Goal: Task Accomplishment & Management: Use online tool/utility

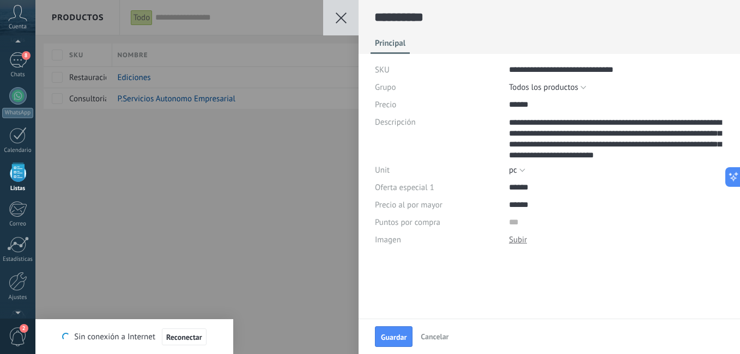
scroll to position [44, 0]
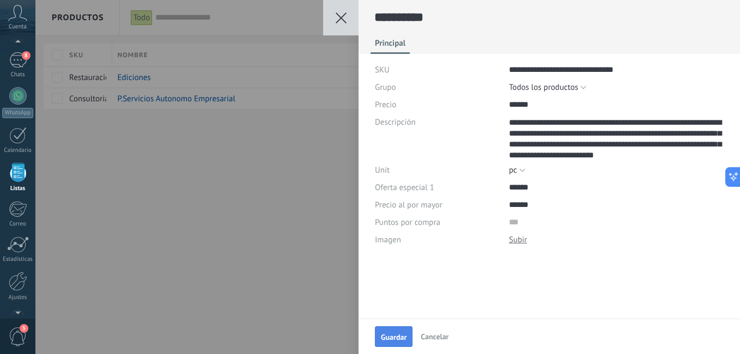
click at [407, 340] on button "Guardar" at bounding box center [394, 336] width 38 height 21
click at [397, 331] on button "Guardar Guardar" at bounding box center [394, 337] width 38 height 20
click at [499, 295] on div "**********" at bounding box center [548, 159] width 381 height 319
click at [343, 15] on use at bounding box center [340, 18] width 11 height 11
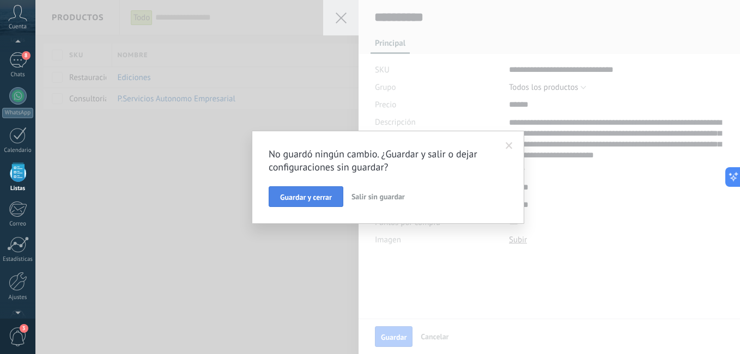
click at [315, 192] on button "Guardar y cerrar" at bounding box center [305, 196] width 75 height 21
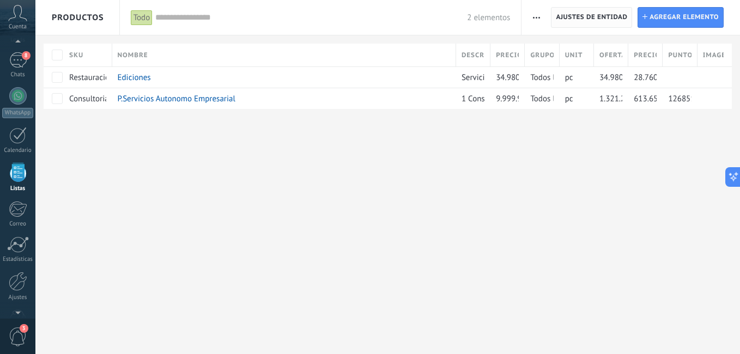
click at [593, 19] on span "Ajustes de entidad" at bounding box center [590, 18] width 71 height 20
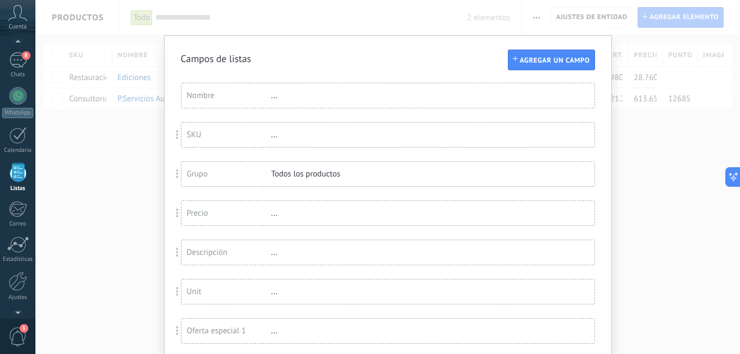
scroll to position [88, 0]
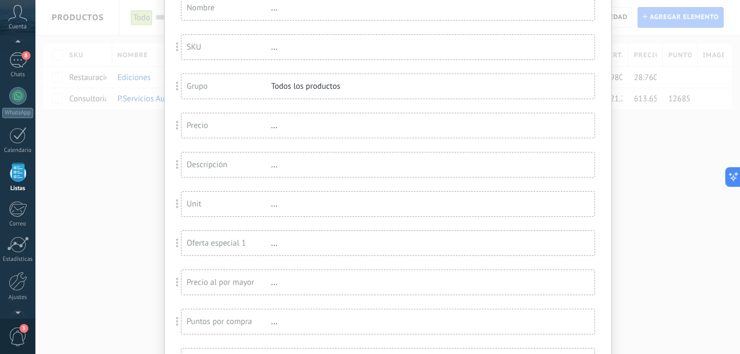
click at [664, 253] on div "Campos de listas Agregar un campo Usted ha alcanzado la cantidad máxima de los …" at bounding box center [387, 177] width 704 height 354
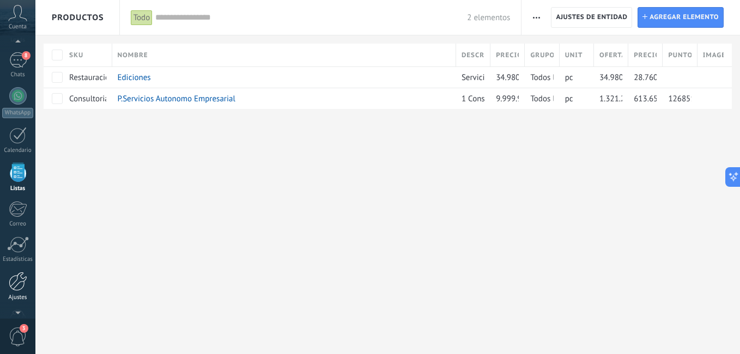
click at [21, 285] on div at bounding box center [18, 281] width 19 height 19
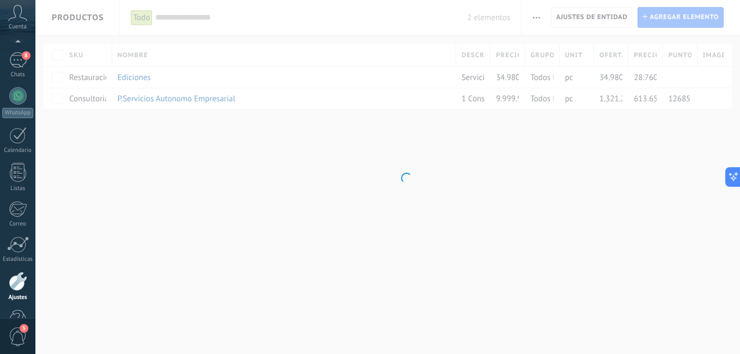
scroll to position [99, 0]
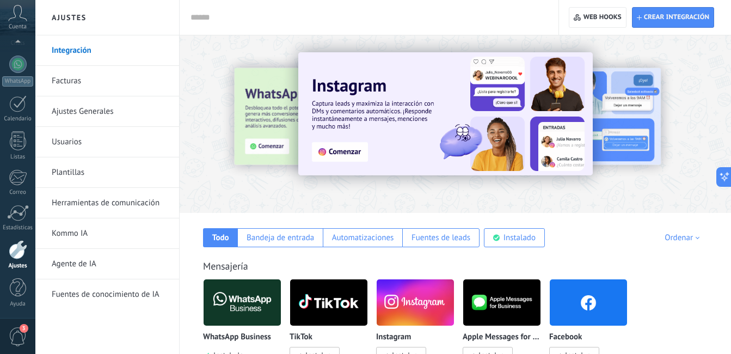
click at [98, 259] on link "Agente de IA" at bounding box center [110, 264] width 117 height 30
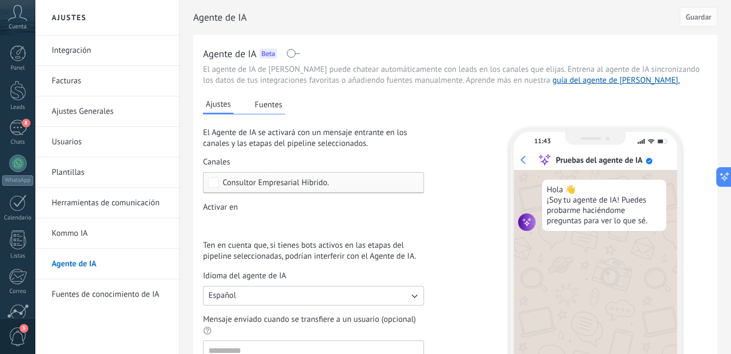
click at [277, 106] on button "Fuentes" at bounding box center [268, 104] width 33 height 16
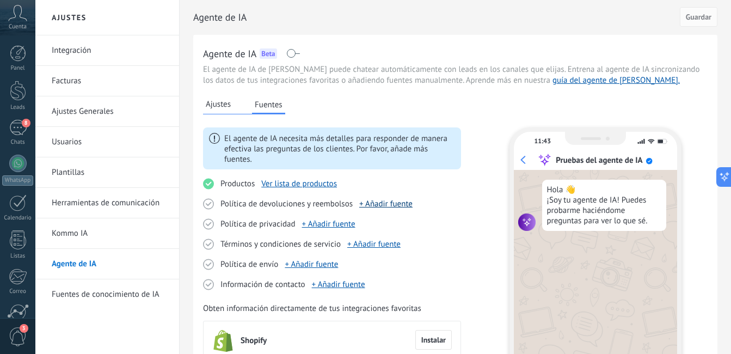
click at [401, 204] on link "+ Añadir fuente" at bounding box center [385, 204] width 53 height 10
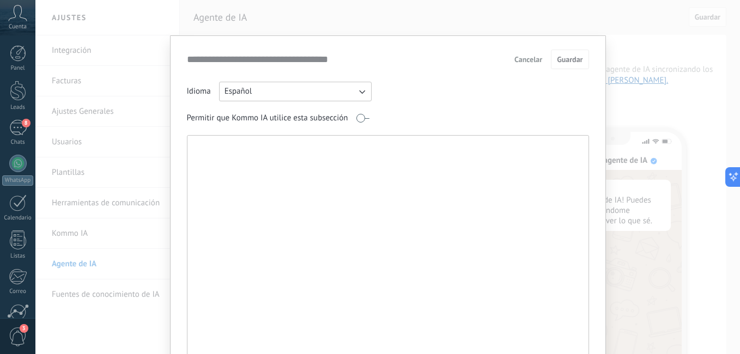
paste textarea "**********"
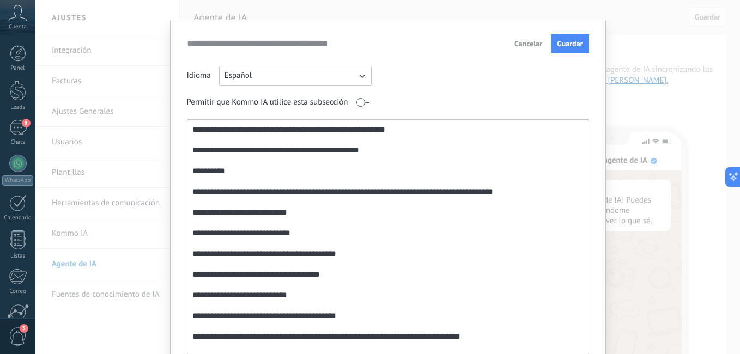
click at [295, 149] on textarea at bounding box center [386, 237] width 399 height 234
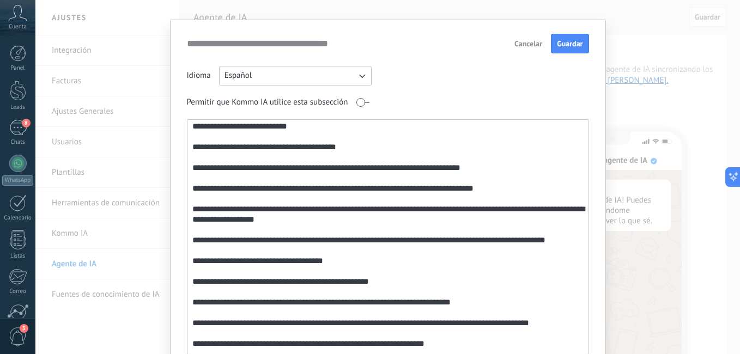
scroll to position [172, 0]
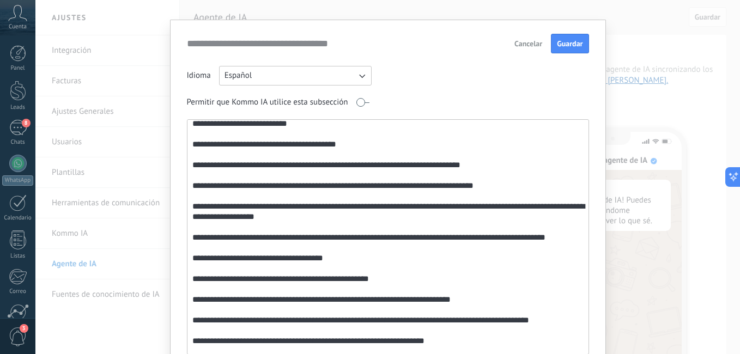
click at [508, 186] on textarea at bounding box center [386, 237] width 399 height 234
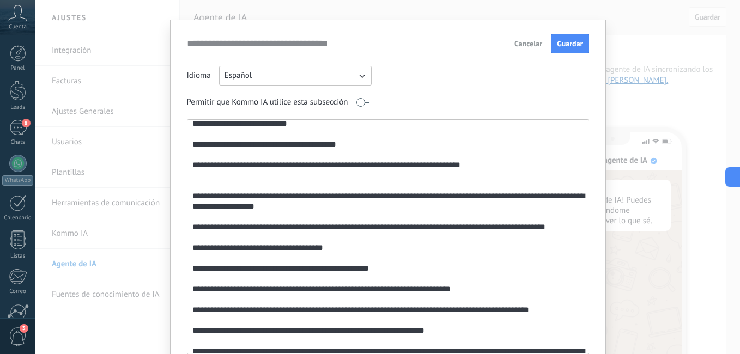
drag, startPoint x: 460, startPoint y: 203, endPoint x: 203, endPoint y: 170, distance: 259.0
click at [203, 170] on textarea at bounding box center [386, 237] width 399 height 234
click at [210, 186] on textarea at bounding box center [386, 237] width 399 height 234
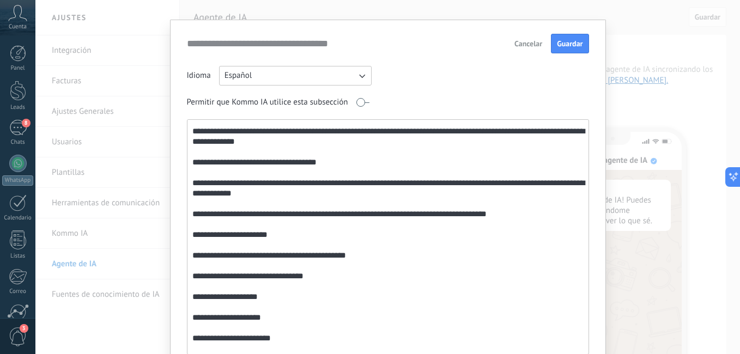
scroll to position [377, 0]
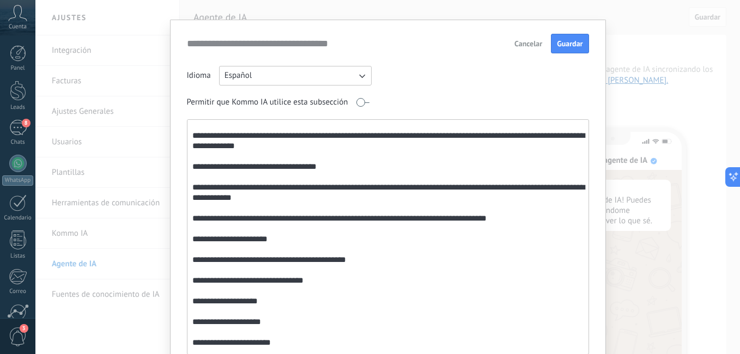
drag, startPoint x: 401, startPoint y: 201, endPoint x: 297, endPoint y: 198, distance: 103.5
click at [297, 198] on textarea at bounding box center [386, 237] width 399 height 234
click at [327, 166] on textarea at bounding box center [386, 237] width 399 height 234
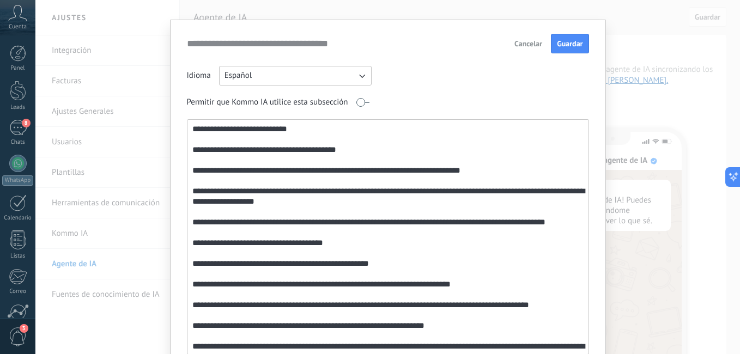
scroll to position [168, 0]
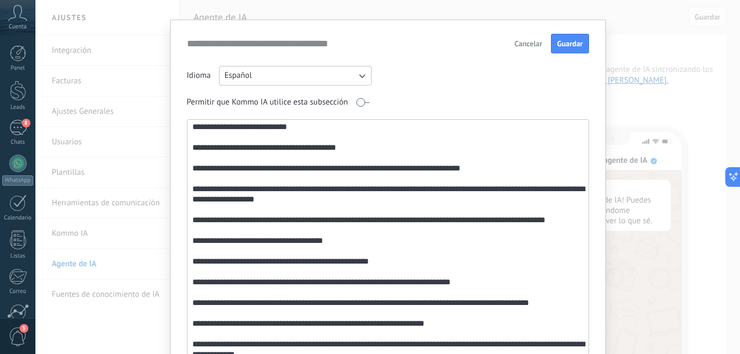
click at [482, 187] on textarea at bounding box center [386, 237] width 399 height 234
click at [484, 187] on textarea at bounding box center [386, 237] width 399 height 234
click at [513, 190] on textarea at bounding box center [386, 237] width 399 height 234
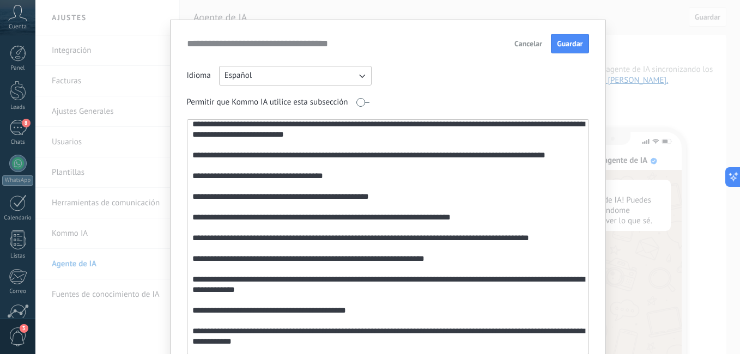
scroll to position [245, 0]
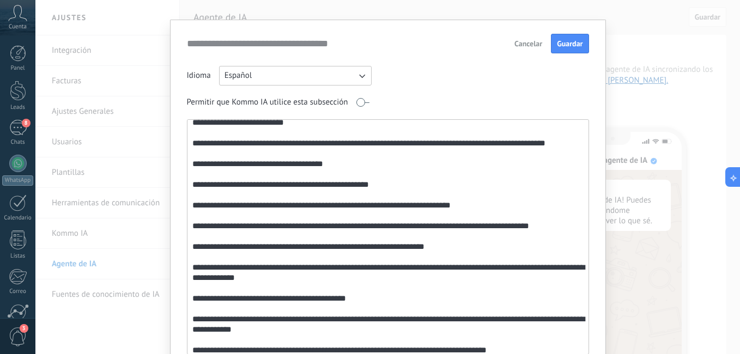
click at [562, 142] on textarea at bounding box center [386, 237] width 399 height 234
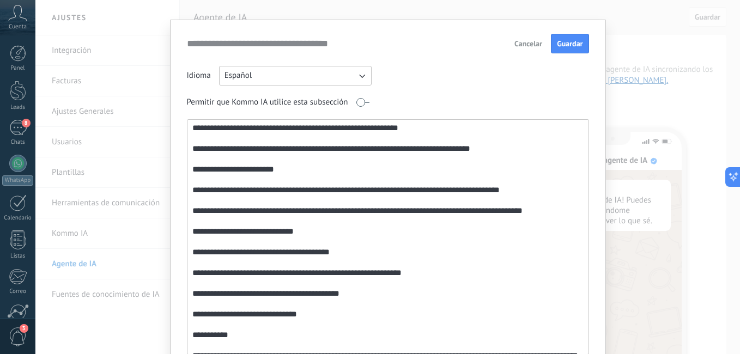
scroll to position [658, 0]
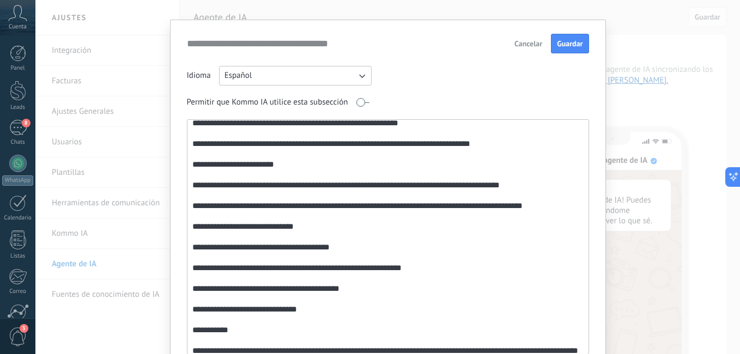
drag, startPoint x: 579, startPoint y: 280, endPoint x: 579, endPoint y: 295, distance: 14.7
click at [579, 295] on textarea at bounding box center [386, 237] width 399 height 234
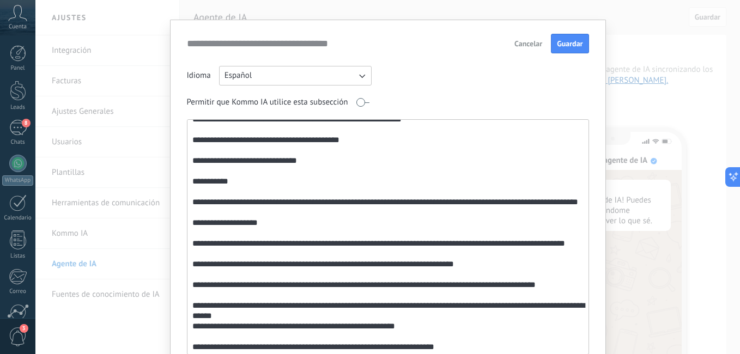
scroll to position [829, 0]
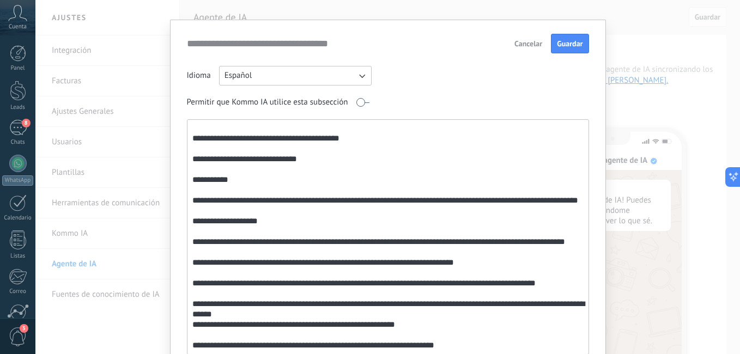
click at [511, 146] on textarea at bounding box center [386, 237] width 399 height 234
click at [477, 343] on textarea at bounding box center [386, 237] width 399 height 234
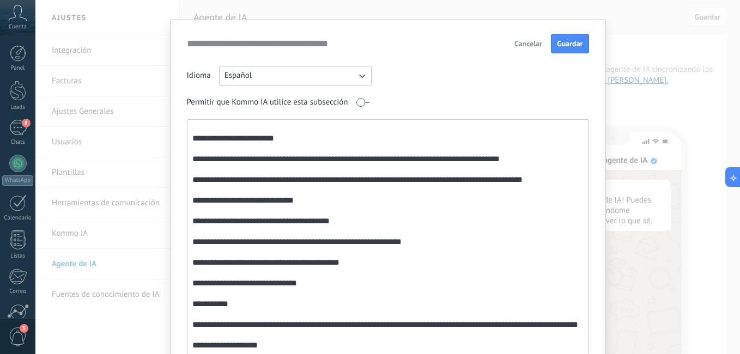
scroll to position [695, 0]
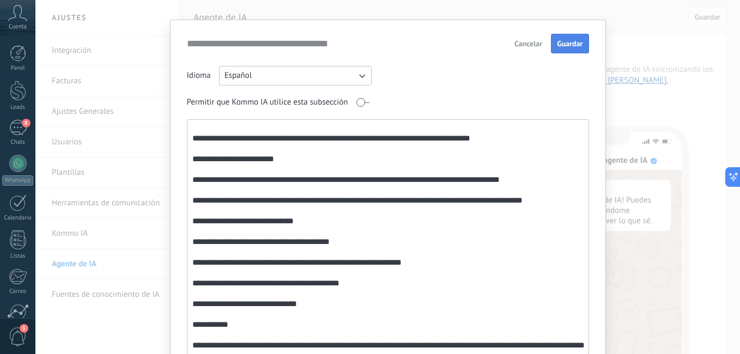
type textarea "**********"
click at [578, 44] on span "Guardar" at bounding box center [570, 44] width 26 height 8
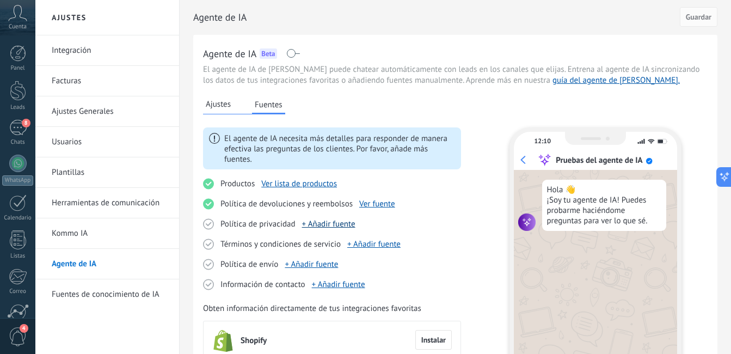
click at [336, 222] on link "+ Añadir fuente" at bounding box center [328, 224] width 53 height 10
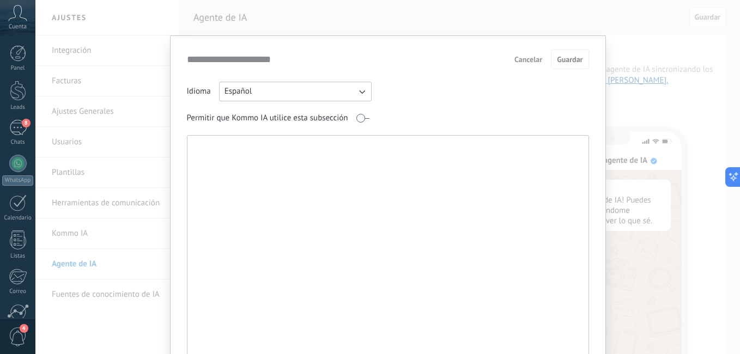
paste textarea "**********"
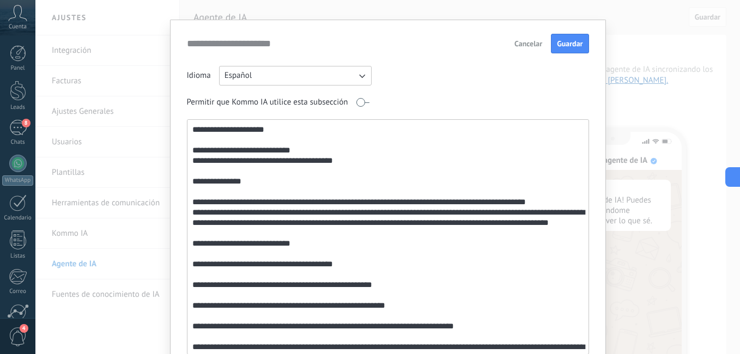
click at [305, 150] on textarea at bounding box center [386, 237] width 399 height 234
click at [190, 149] on textarea at bounding box center [386, 237] width 399 height 234
click at [268, 147] on textarea at bounding box center [386, 237] width 399 height 234
click at [205, 148] on textarea at bounding box center [386, 237] width 399 height 234
click at [267, 148] on textarea at bounding box center [386, 237] width 399 height 234
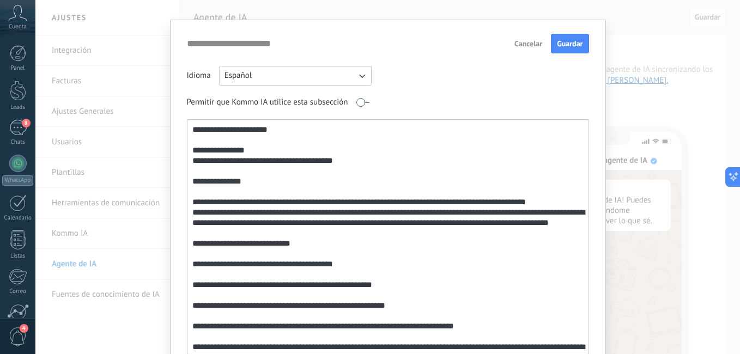
click at [359, 163] on textarea at bounding box center [386, 237] width 399 height 234
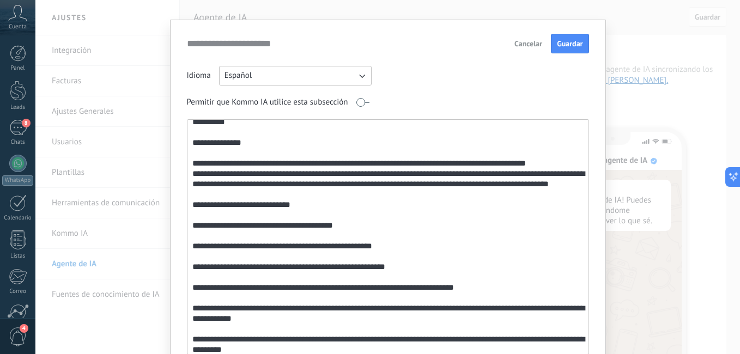
scroll to position [41, 0]
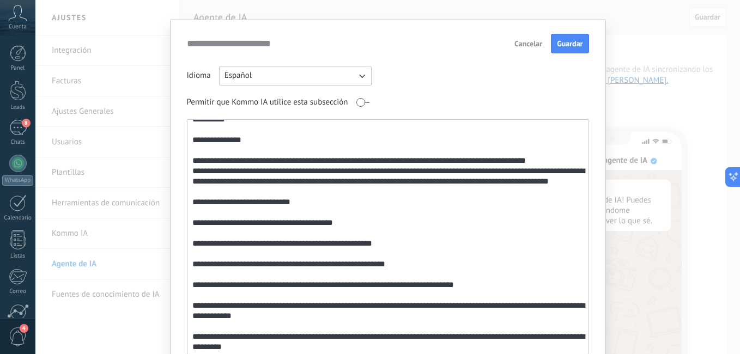
click at [286, 161] on textarea at bounding box center [386, 237] width 399 height 234
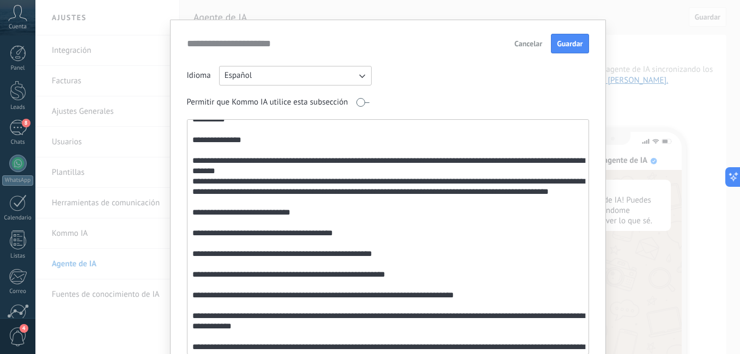
click at [366, 158] on textarea at bounding box center [386, 237] width 399 height 234
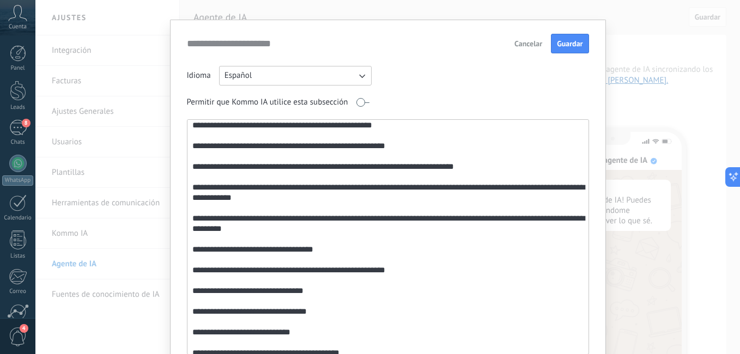
scroll to position [170, 0]
click at [411, 276] on textarea at bounding box center [386, 237] width 399 height 234
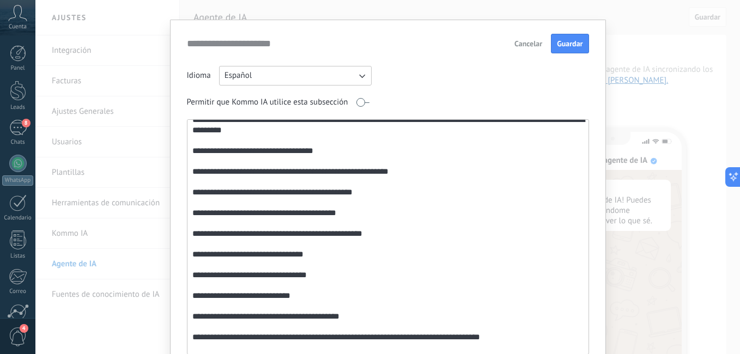
scroll to position [279, 0]
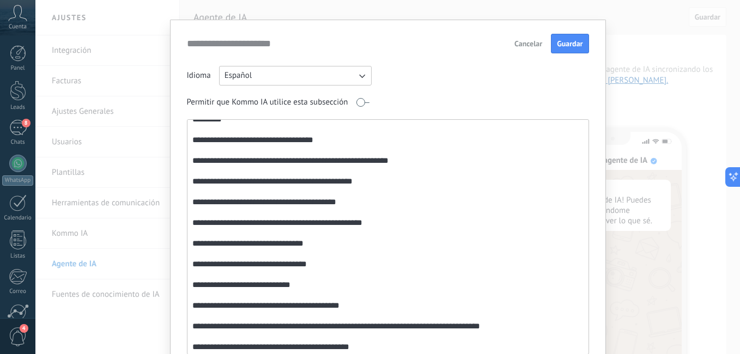
click at [193, 230] on textarea at bounding box center [386, 237] width 399 height 234
click at [380, 231] on textarea at bounding box center [386, 237] width 399 height 234
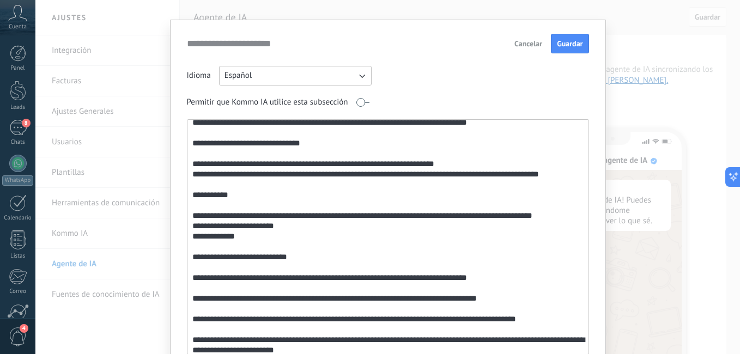
scroll to position [926, 0]
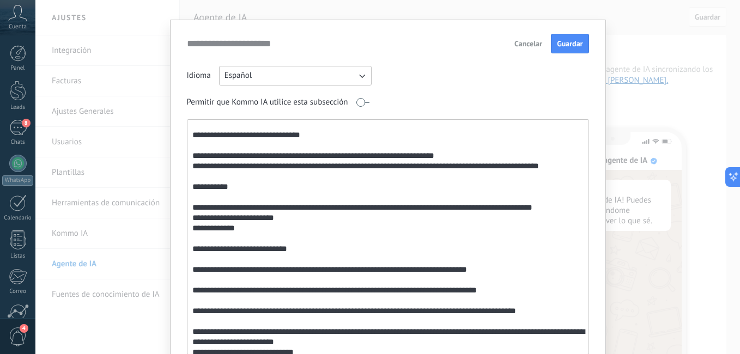
click at [309, 241] on textarea at bounding box center [386, 237] width 399 height 234
click at [247, 247] on textarea at bounding box center [386, 237] width 399 height 234
click at [301, 234] on textarea at bounding box center [386, 237] width 399 height 234
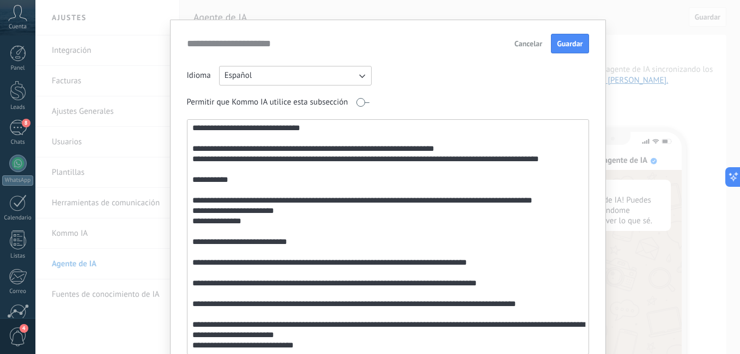
scroll to position [69, 0]
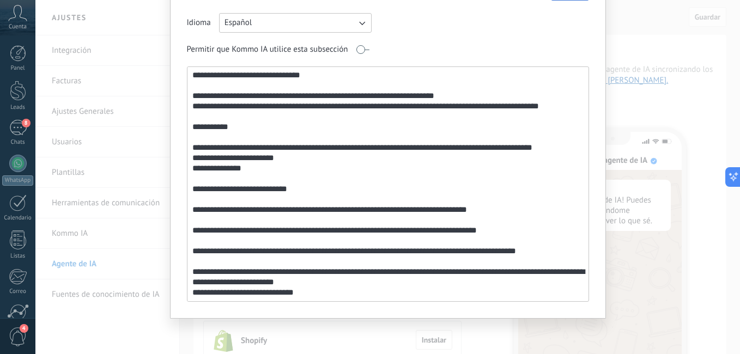
drag, startPoint x: 190, startPoint y: 290, endPoint x: 431, endPoint y: 377, distance: 256.7
click at [431, 353] on html ".abccls-1,.abccls-2{fill-rule:evenodd}.abccls-2{fill:#fff} .abfcls-1{fill:none}…" at bounding box center [370, 177] width 740 height 354
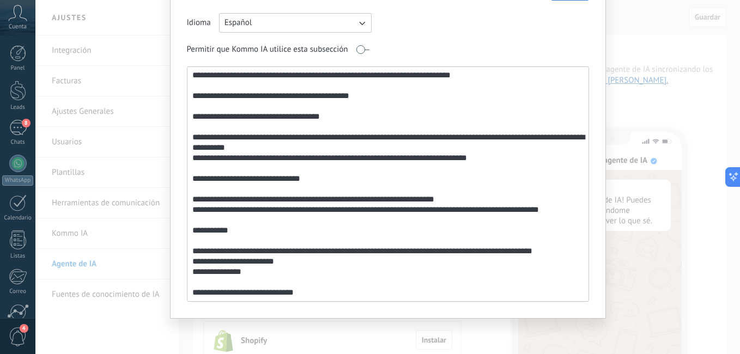
scroll to position [871, 0]
click at [315, 272] on textarea at bounding box center [386, 184] width 399 height 234
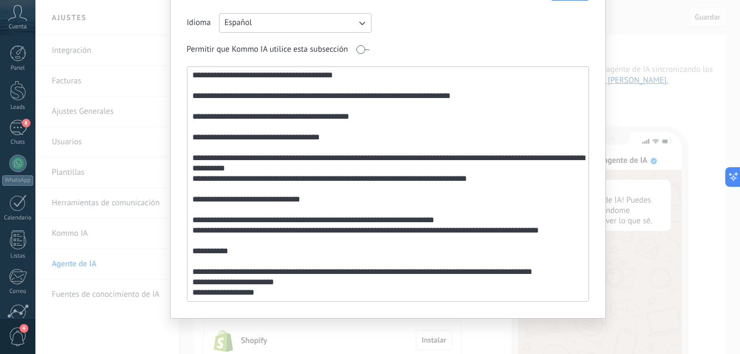
scroll to position [860, 0]
click at [310, 252] on textarea at bounding box center [386, 184] width 399 height 234
click at [585, 179] on div at bounding box center [388, 183] width 402 height 235
click at [217, 240] on textarea at bounding box center [386, 184] width 399 height 234
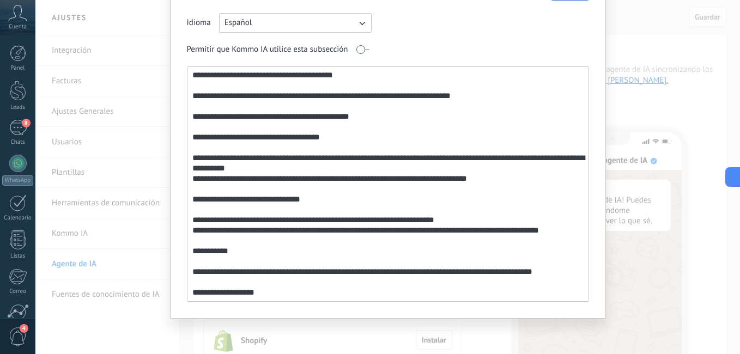
click at [190, 248] on textarea at bounding box center [386, 184] width 399 height 234
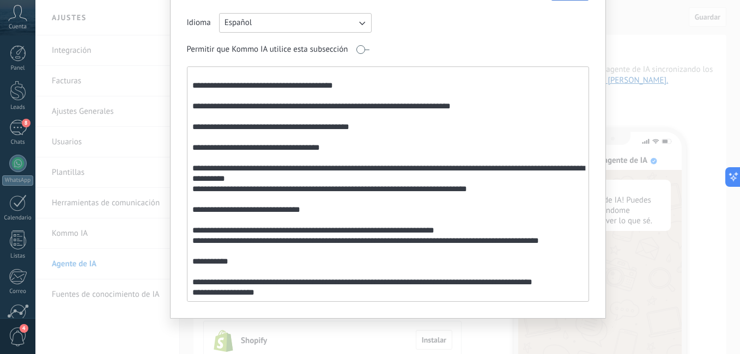
scroll to position [860, 0]
click at [278, 250] on textarea at bounding box center [386, 184] width 399 height 234
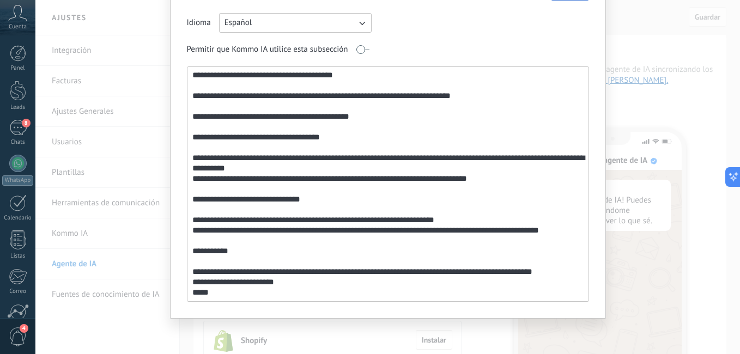
click at [203, 250] on textarea at bounding box center [386, 184] width 399 height 234
click at [585, 192] on div at bounding box center [388, 183] width 402 height 235
click at [579, 207] on textarea at bounding box center [386, 184] width 399 height 234
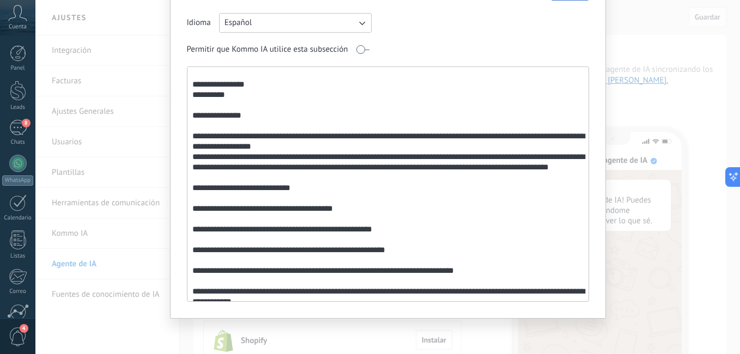
scroll to position [8, 0]
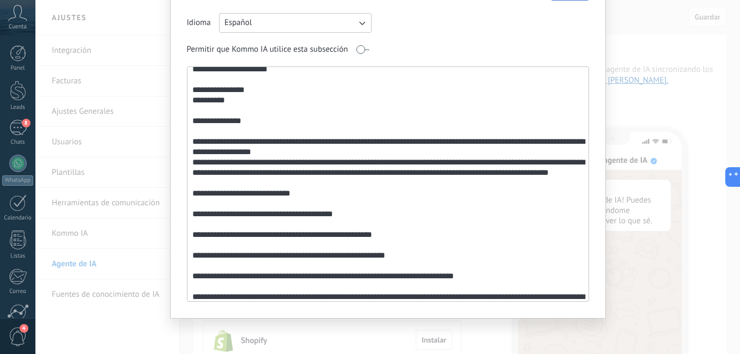
drag, startPoint x: 579, startPoint y: 81, endPoint x: 299, endPoint y: 84, distance: 280.5
click at [299, 84] on textarea at bounding box center [386, 184] width 399 height 234
click at [236, 101] on textarea at bounding box center [386, 184] width 399 height 234
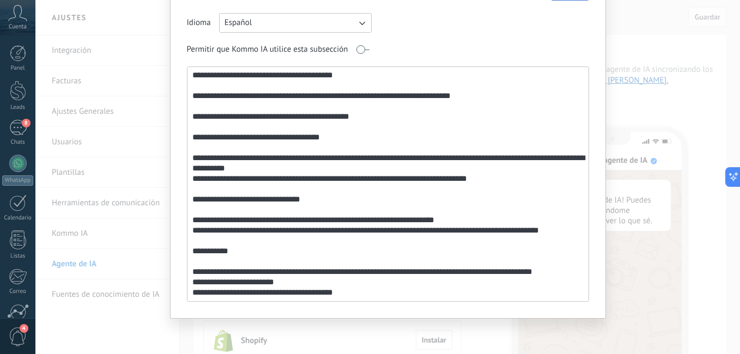
scroll to position [860, 0]
click at [584, 132] on div at bounding box center [388, 183] width 402 height 235
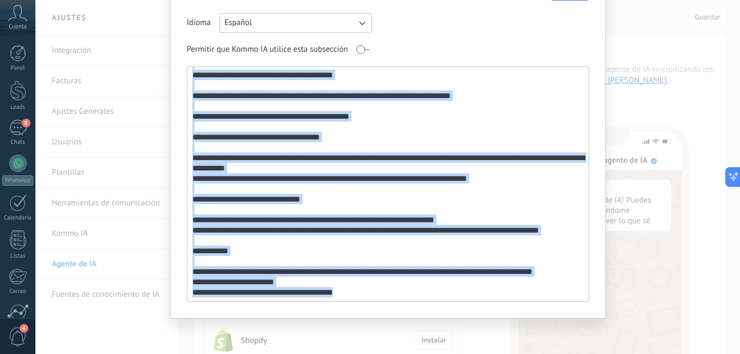
click at [584, 132] on div at bounding box center [388, 183] width 402 height 235
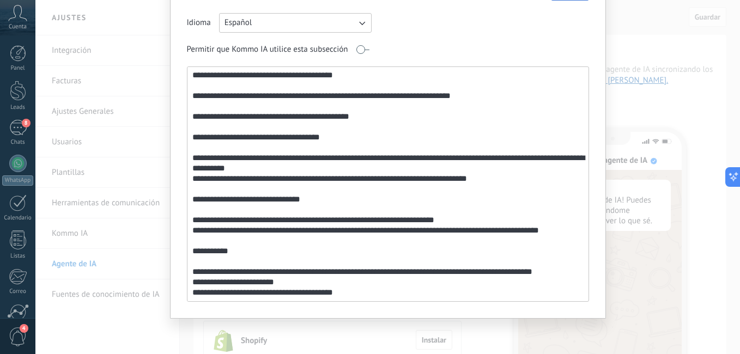
click at [437, 247] on textarea at bounding box center [386, 184] width 399 height 234
drag, startPoint x: 361, startPoint y: 256, endPoint x: 224, endPoint y: 118, distance: 194.1
click at [224, 118] on textarea at bounding box center [386, 184] width 399 height 234
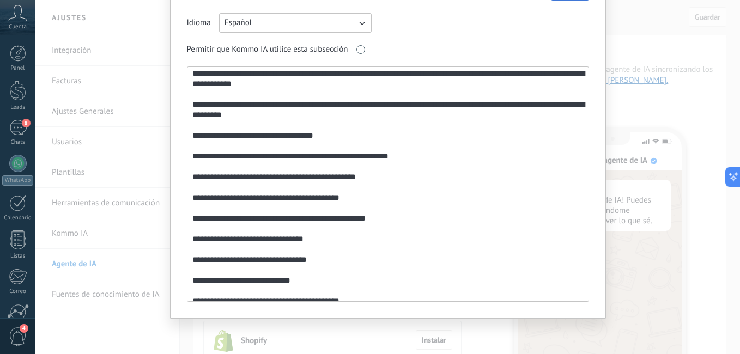
scroll to position [871, 0]
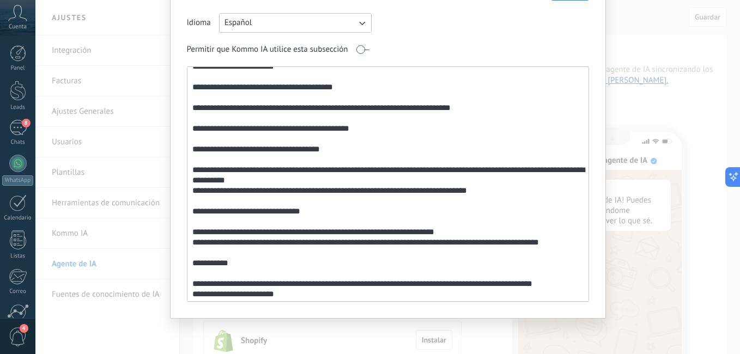
click at [429, 350] on div "**********" at bounding box center [387, 177] width 704 height 354
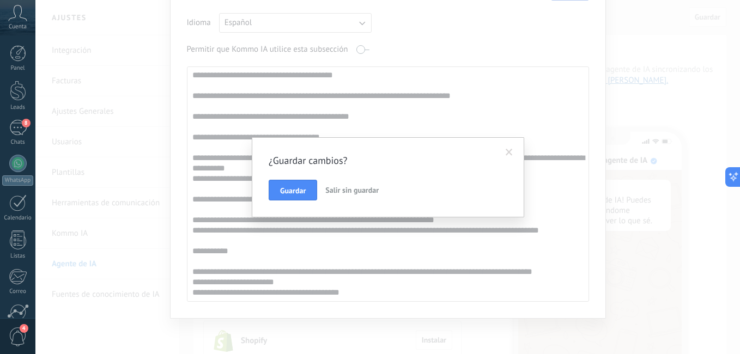
drag, startPoint x: 429, startPoint y: 350, endPoint x: 358, endPoint y: 257, distance: 117.0
click at [358, 257] on div "¿Guardar cambios? Guardar Salir sin guardar" at bounding box center [387, 177] width 704 height 354
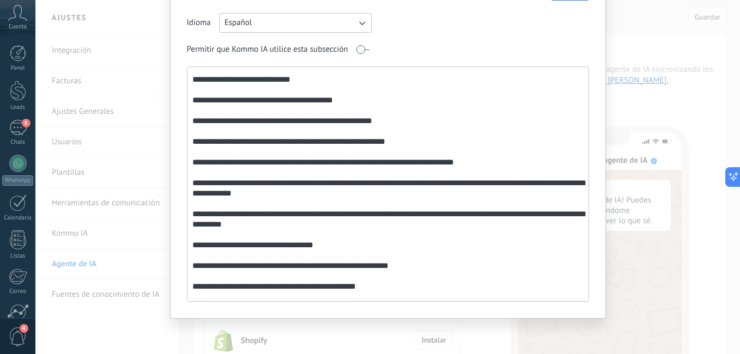
scroll to position [317, 0]
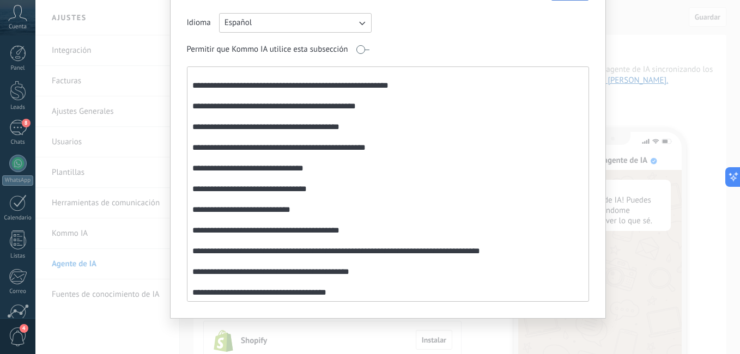
click at [379, 313] on div "**********" at bounding box center [388, 143] width 436 height 352
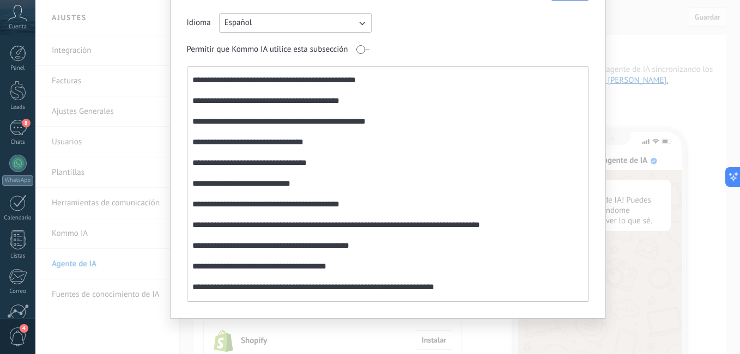
drag, startPoint x: 404, startPoint y: 286, endPoint x: 530, endPoint y: 139, distance: 193.5
click at [530, 139] on textarea at bounding box center [386, 184] width 399 height 234
click at [579, 76] on textarea at bounding box center [386, 184] width 399 height 234
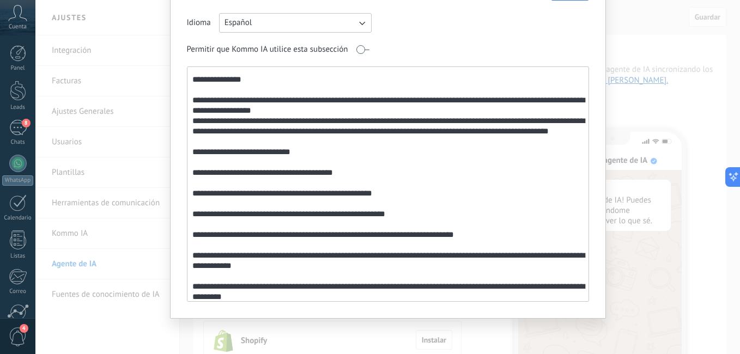
scroll to position [0, 0]
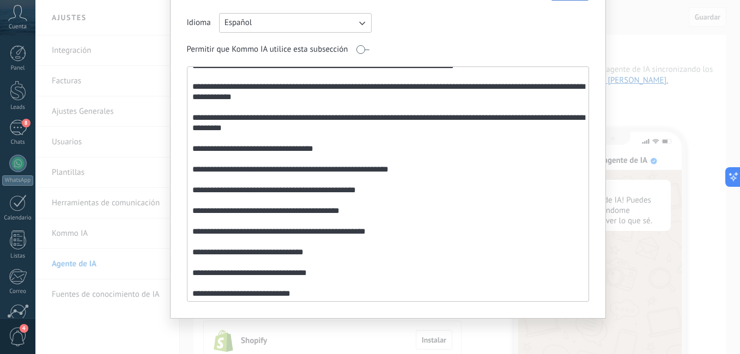
click at [420, 307] on div "**********" at bounding box center [388, 143] width 436 height 352
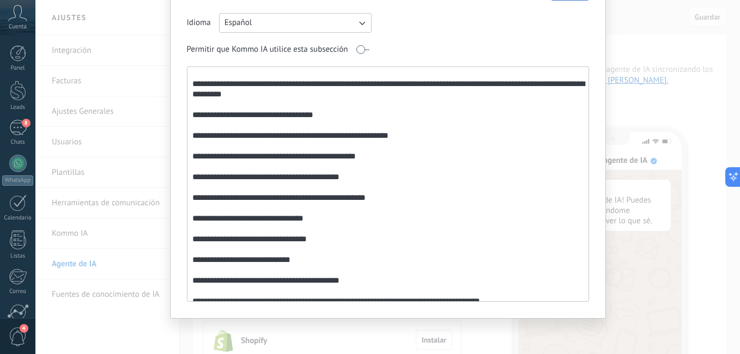
drag, startPoint x: 331, startPoint y: 269, endPoint x: 479, endPoint y: 216, distance: 156.9
click at [479, 216] on textarea at bounding box center [386, 184] width 399 height 234
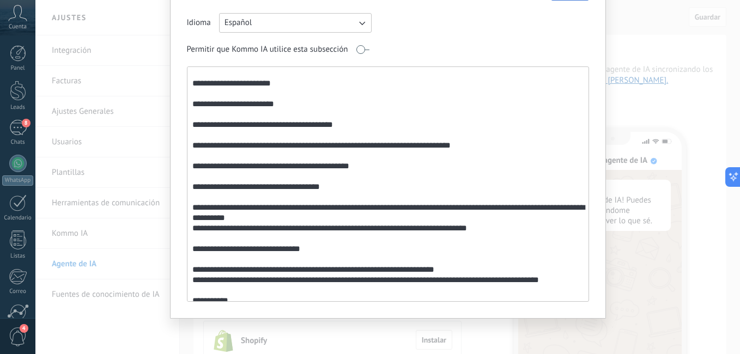
scroll to position [871, 0]
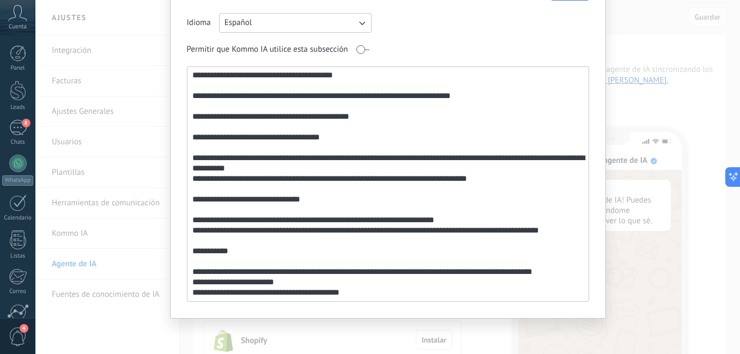
drag, startPoint x: 190, startPoint y: 77, endPoint x: 422, endPoint y: 313, distance: 331.2
click at [422, 313] on div "**********" at bounding box center [388, 143] width 436 height 352
drag, startPoint x: 422, startPoint y: 313, endPoint x: 390, endPoint y: 258, distance: 63.9
click at [390, 258] on textarea at bounding box center [386, 184] width 399 height 234
click at [584, 78] on div at bounding box center [388, 183] width 402 height 235
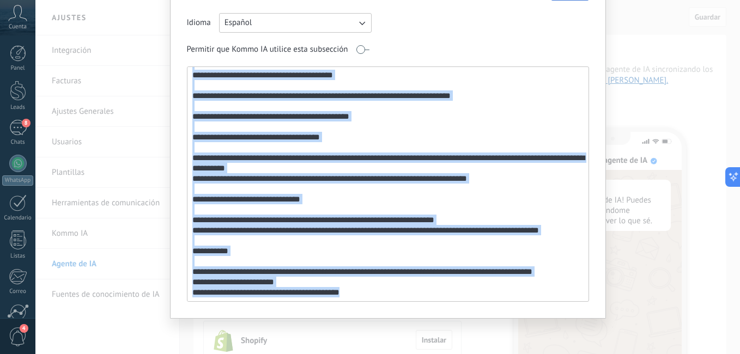
click at [582, 77] on div at bounding box center [388, 183] width 402 height 235
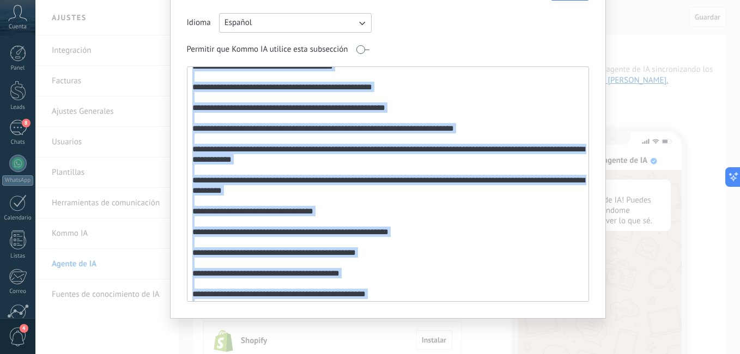
scroll to position [51, 0]
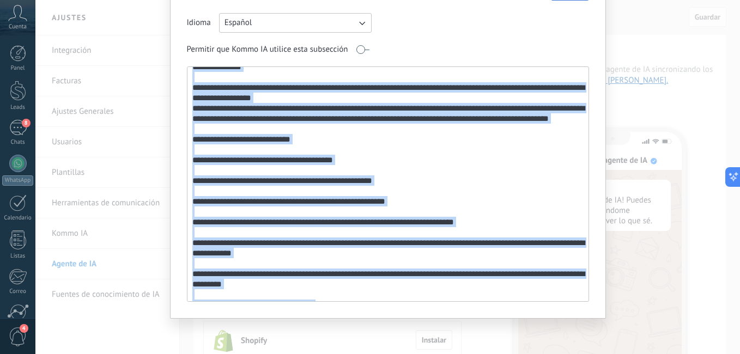
click at [498, 156] on textarea at bounding box center [386, 184] width 399 height 234
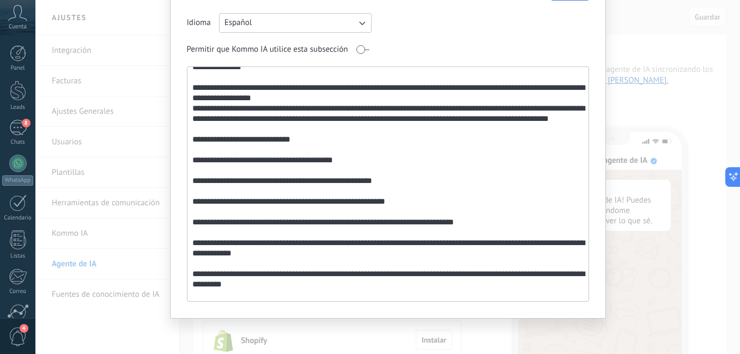
drag, startPoint x: 498, startPoint y: 156, endPoint x: 285, endPoint y: 138, distance: 213.1
click at [285, 138] on textarea at bounding box center [386, 184] width 399 height 234
click at [418, 143] on textarea at bounding box center [386, 184] width 399 height 234
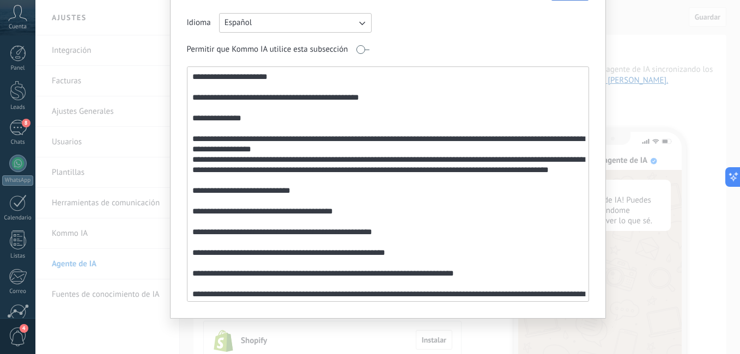
drag, startPoint x: 189, startPoint y: 75, endPoint x: 367, endPoint y: 253, distance: 251.5
click at [367, 253] on textarea at bounding box center [386, 184] width 399 height 234
click at [448, 224] on textarea at bounding box center [386, 184] width 399 height 234
drag, startPoint x: 190, startPoint y: 74, endPoint x: 442, endPoint y: 270, distance: 319.7
click at [442, 270] on textarea at bounding box center [386, 184] width 399 height 234
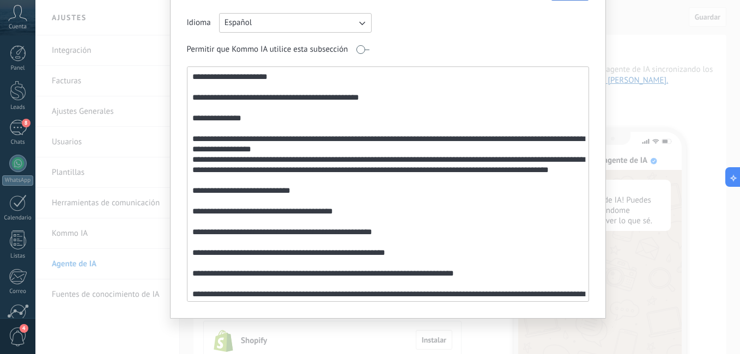
click at [442, 270] on textarea at bounding box center [386, 184] width 399 height 234
drag, startPoint x: 188, startPoint y: 76, endPoint x: 435, endPoint y: 288, distance: 324.8
click at [435, 288] on textarea at bounding box center [386, 184] width 399 height 234
click at [471, 239] on textarea at bounding box center [386, 184] width 399 height 234
drag, startPoint x: 189, startPoint y: 74, endPoint x: 413, endPoint y: 248, distance: 283.8
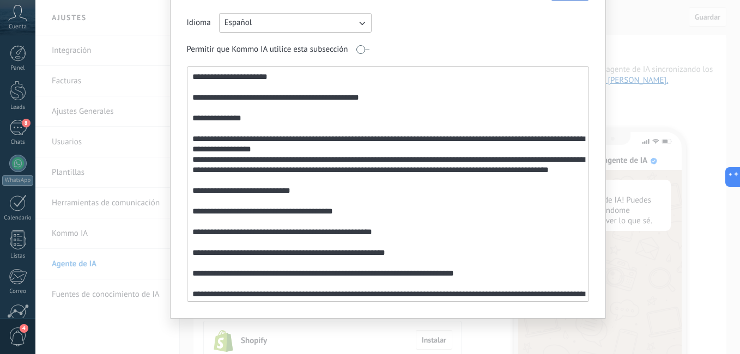
click at [413, 248] on textarea at bounding box center [386, 184] width 399 height 234
click at [472, 235] on textarea at bounding box center [386, 184] width 399 height 234
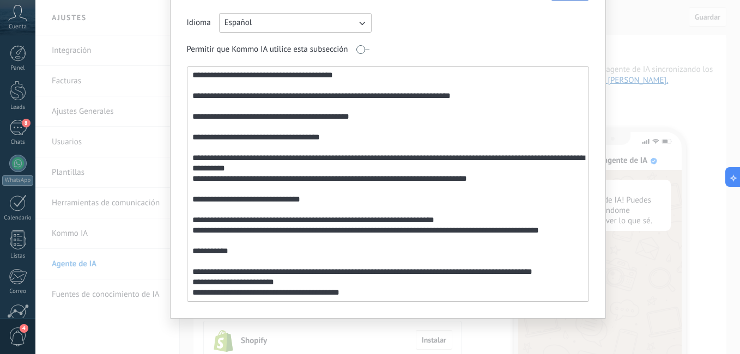
scroll to position [871, 0]
drag, startPoint x: 190, startPoint y: 75, endPoint x: 475, endPoint y: 298, distance: 363.1
click at [475, 298] on textarea at bounding box center [386, 184] width 399 height 234
click at [490, 211] on textarea at bounding box center [386, 184] width 399 height 234
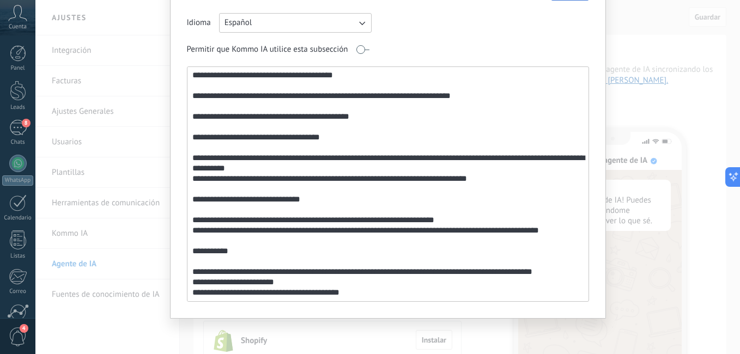
click at [414, 236] on textarea at bounding box center [386, 184] width 399 height 234
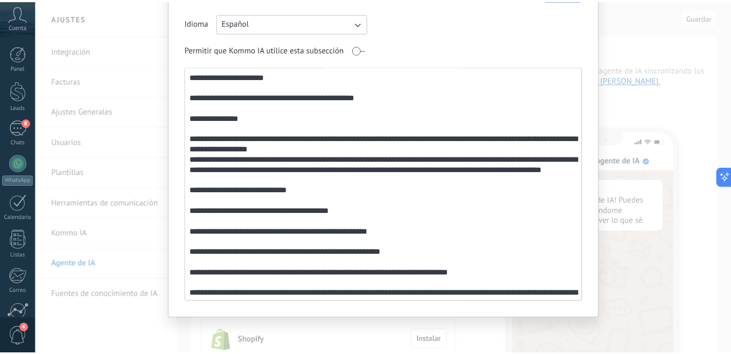
scroll to position [0, 0]
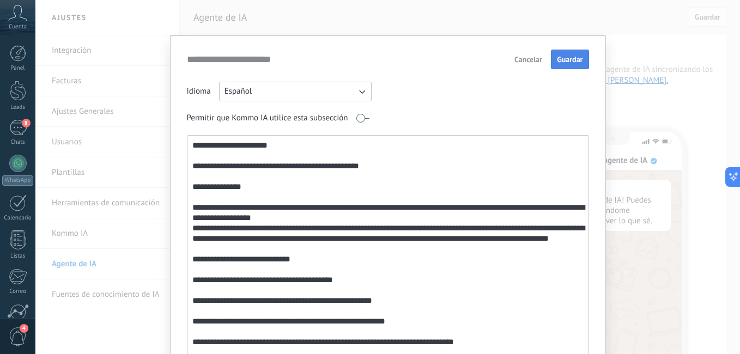
type textarea "**********"
click at [575, 62] on span "Guardar" at bounding box center [570, 60] width 26 height 8
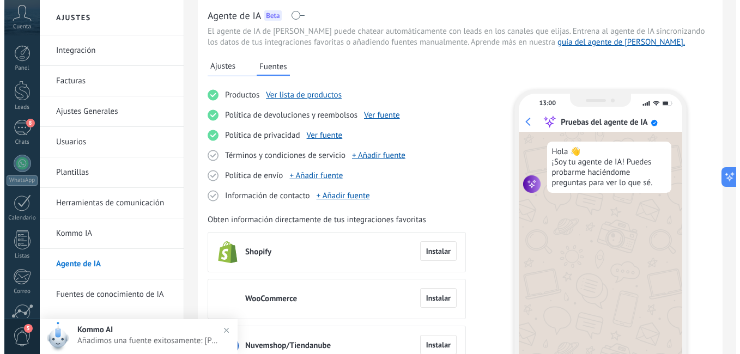
scroll to position [47, 0]
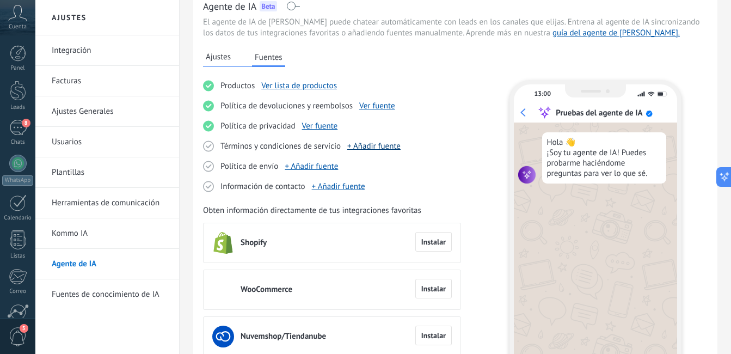
click at [372, 151] on link "+ Añadir fuente" at bounding box center [373, 146] width 53 height 10
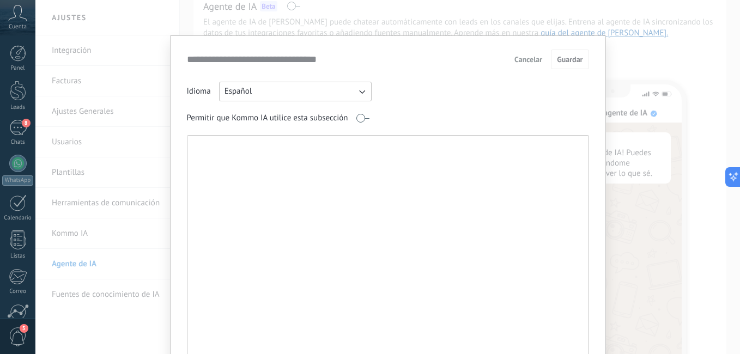
paste textarea "**********"
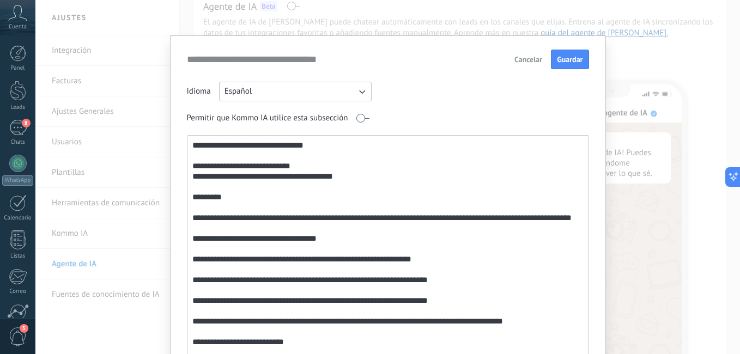
scroll to position [16, 0]
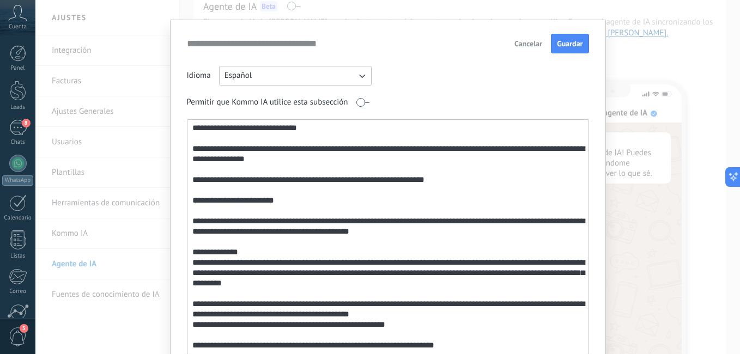
click at [579, 182] on textarea at bounding box center [386, 237] width 399 height 234
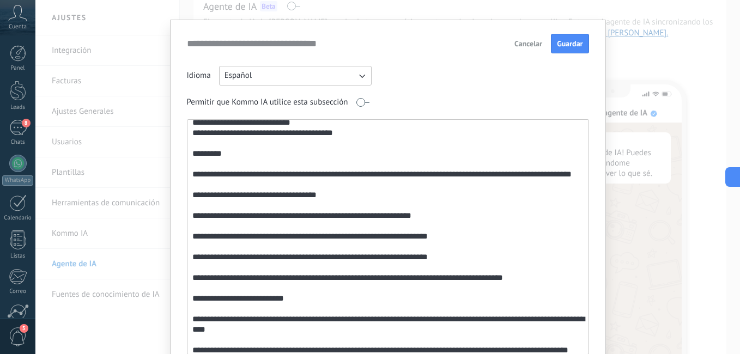
scroll to position [0, 0]
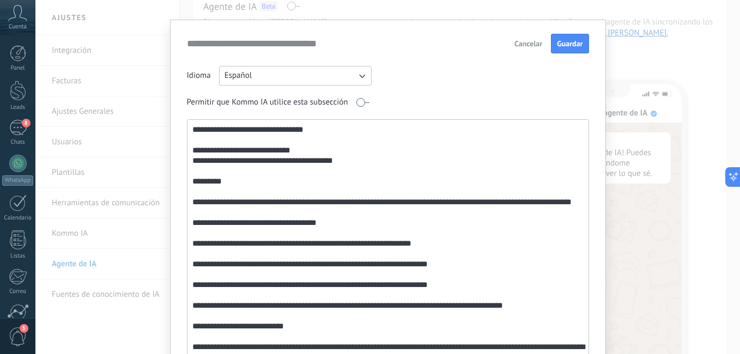
click at [319, 146] on textarea at bounding box center [386, 237] width 399 height 234
click at [364, 161] on textarea at bounding box center [386, 237] width 399 height 234
click at [538, 198] on textarea at bounding box center [386, 237] width 399 height 234
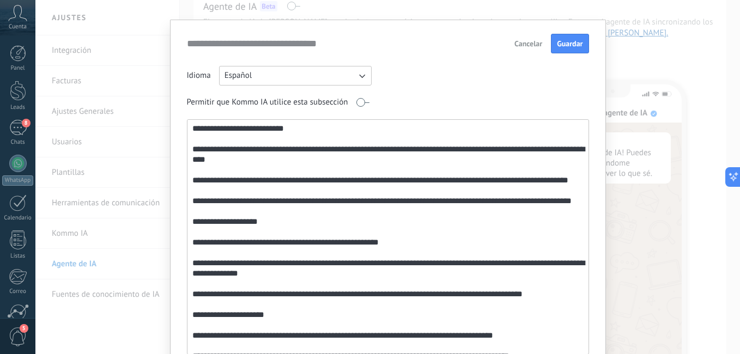
scroll to position [203, 0]
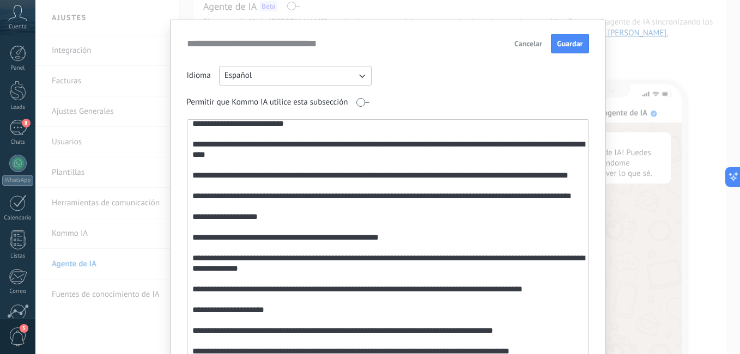
click at [245, 152] on textarea at bounding box center [386, 237] width 399 height 234
click at [420, 153] on textarea at bounding box center [386, 237] width 399 height 234
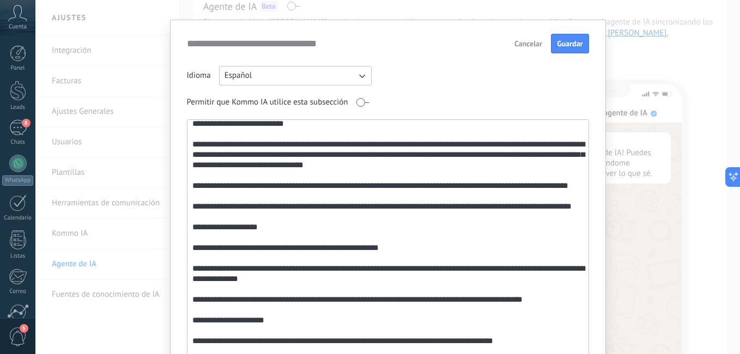
click at [548, 164] on textarea at bounding box center [386, 237] width 399 height 234
click at [463, 170] on textarea at bounding box center [386, 237] width 399 height 234
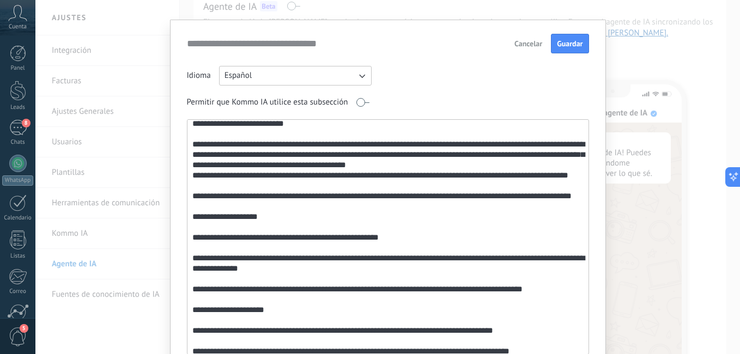
click at [463, 179] on textarea at bounding box center [386, 237] width 399 height 234
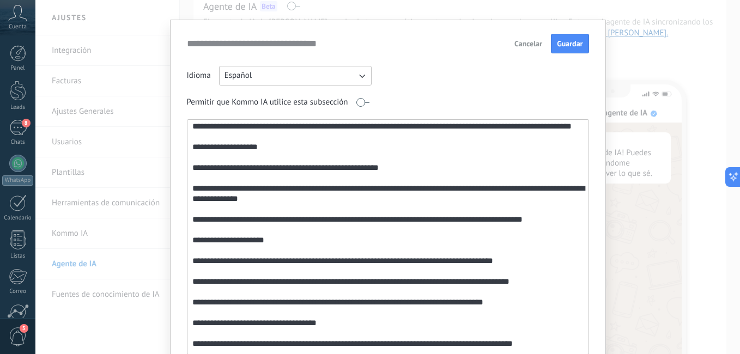
scroll to position [290, 0]
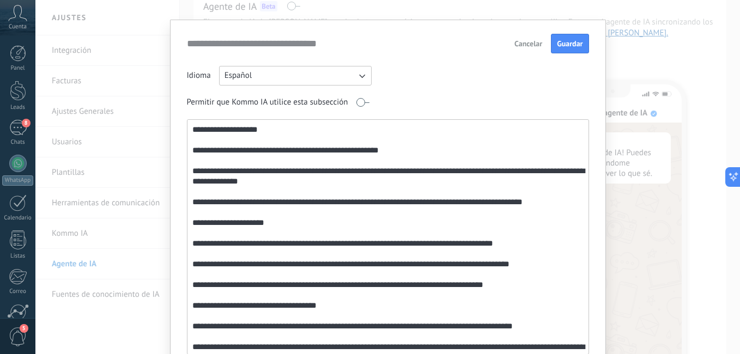
click at [503, 176] on textarea at bounding box center [386, 237] width 399 height 234
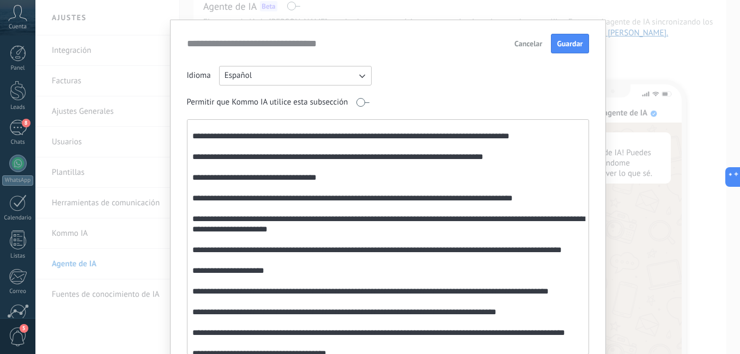
scroll to position [413, 0]
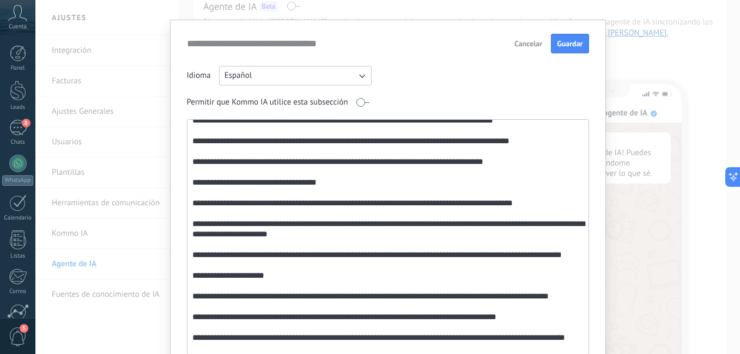
click at [276, 253] on textarea at bounding box center [386, 237] width 399 height 234
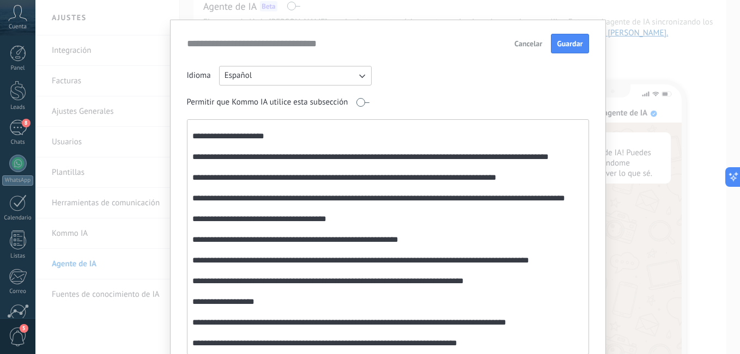
scroll to position [557, 0]
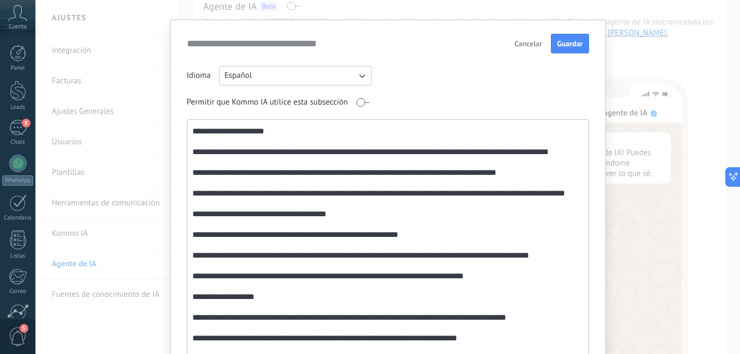
click at [257, 243] on textarea at bounding box center [386, 237] width 399 height 234
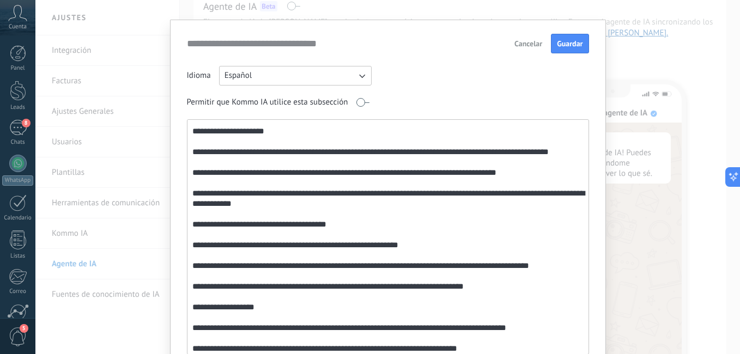
click at [321, 245] on textarea at bounding box center [386, 237] width 399 height 234
click at [458, 235] on textarea at bounding box center [386, 237] width 399 height 234
click at [437, 241] on textarea at bounding box center [386, 237] width 399 height 234
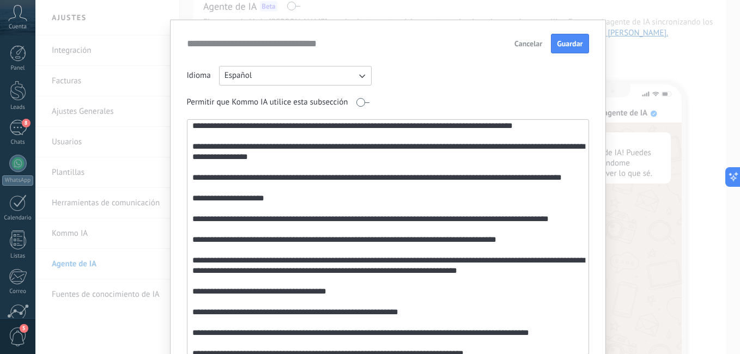
scroll to position [487, 0]
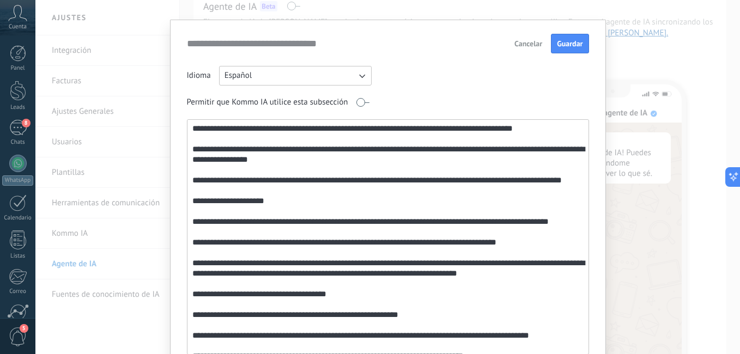
click at [584, 163] on div at bounding box center [388, 236] width 402 height 235
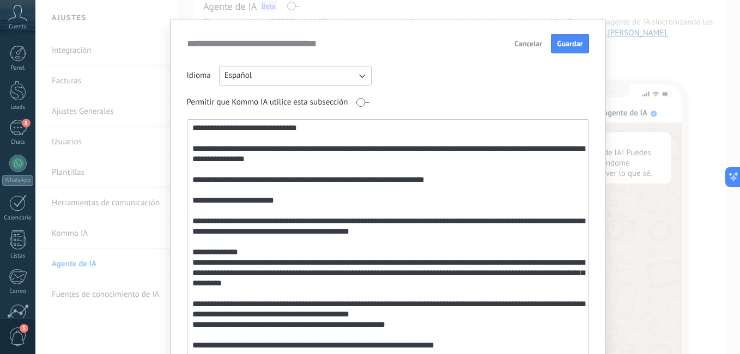
scroll to position [840, 0]
click at [191, 250] on textarea at bounding box center [386, 237] width 399 height 234
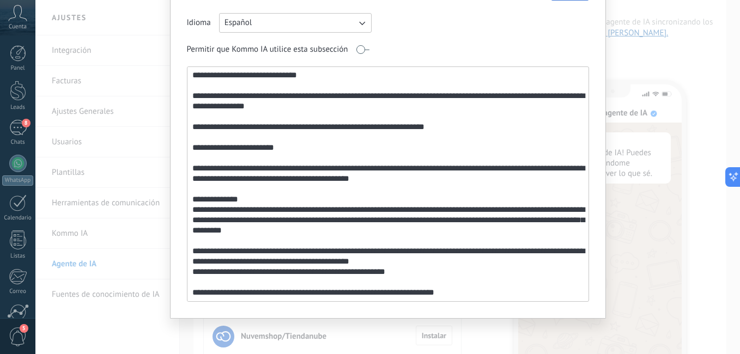
drag, startPoint x: 191, startPoint y: 250, endPoint x: 435, endPoint y: 377, distance: 275.3
click at [435, 307] on html ".abccls-1,.abccls-2{fill-rule:evenodd}.abccls-2{fill:#fff} .abfcls-1{fill:none}…" at bounding box center [370, 130] width 740 height 354
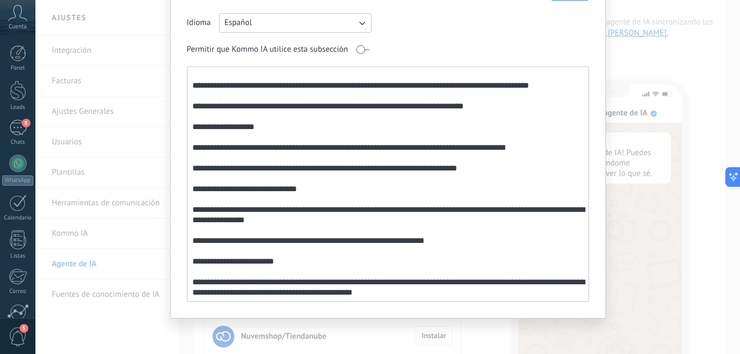
scroll to position [736, 0]
click at [428, 284] on textarea at bounding box center [386, 184] width 399 height 234
click at [276, 211] on textarea at bounding box center [386, 184] width 399 height 234
click at [481, 240] on textarea at bounding box center [386, 184] width 399 height 234
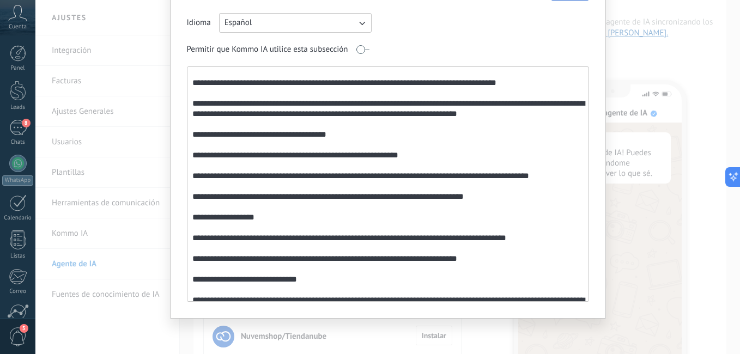
scroll to position [610, 0]
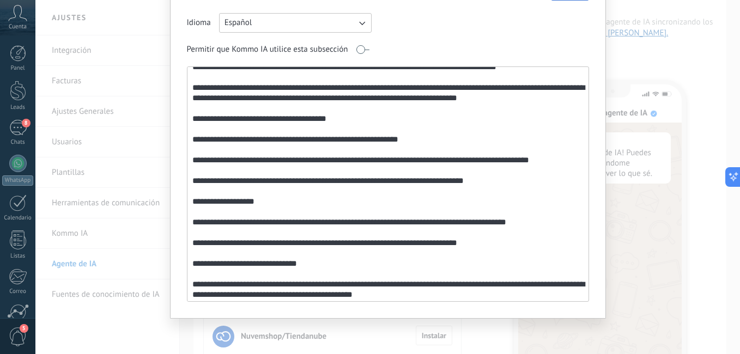
click at [578, 237] on textarea at bounding box center [386, 184] width 399 height 234
click at [534, 235] on textarea at bounding box center [386, 184] width 399 height 234
click at [454, 177] on textarea at bounding box center [386, 184] width 399 height 234
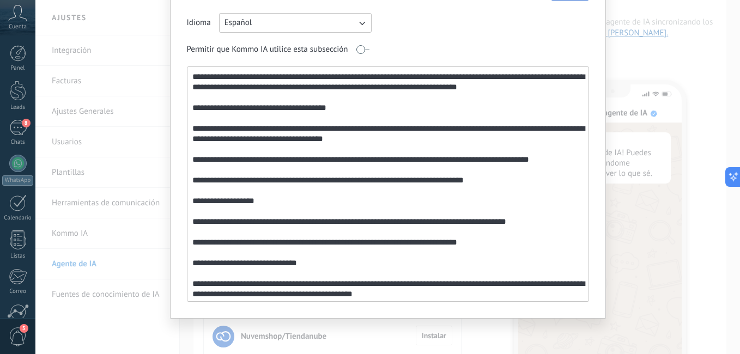
scroll to position [747, 0]
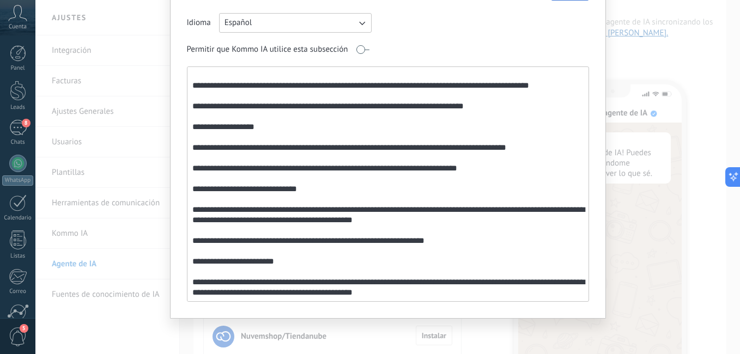
click at [449, 272] on textarea at bounding box center [386, 184] width 399 height 234
click at [499, 153] on textarea at bounding box center [386, 184] width 399 height 234
click at [455, 272] on textarea at bounding box center [386, 184] width 399 height 234
click at [549, 270] on textarea at bounding box center [386, 184] width 399 height 234
click at [529, 284] on textarea at bounding box center [386, 184] width 399 height 234
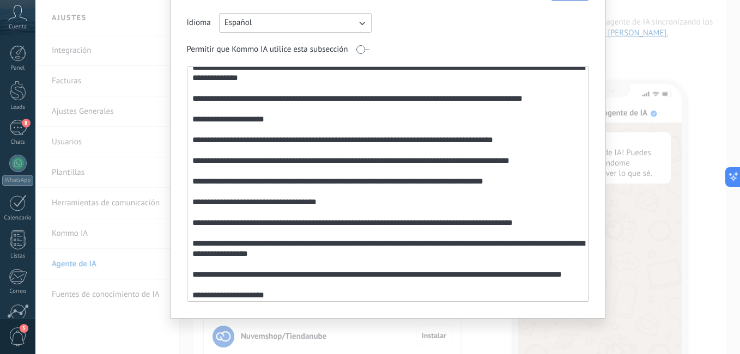
scroll to position [345, 0]
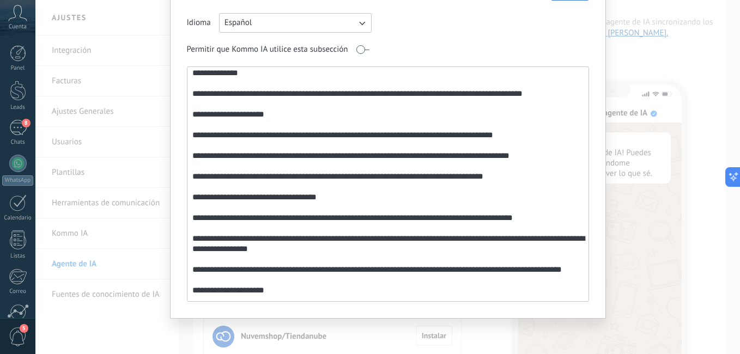
drag, startPoint x: 579, startPoint y: 170, endPoint x: 573, endPoint y: 135, distance: 36.4
click at [573, 135] on textarea at bounding box center [386, 184] width 399 height 234
click at [577, 115] on textarea at bounding box center [386, 184] width 399 height 234
click at [578, 105] on textarea at bounding box center [386, 184] width 399 height 234
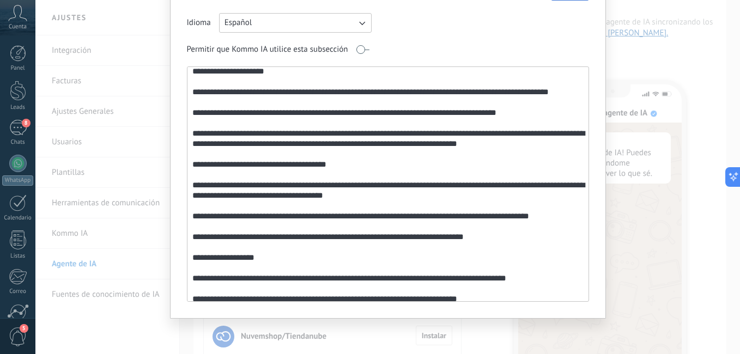
scroll to position [747, 0]
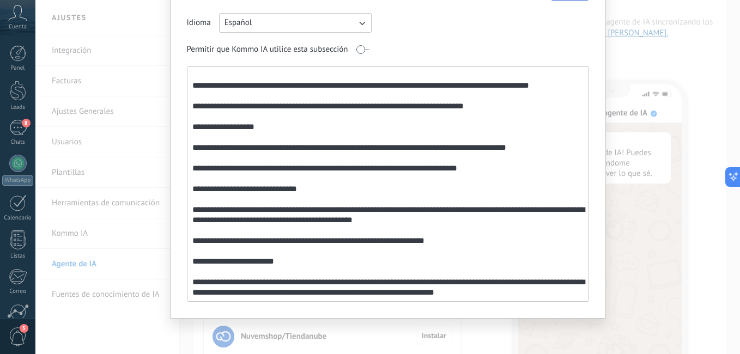
type textarea "**********"
click at [584, 164] on div at bounding box center [388, 183] width 402 height 235
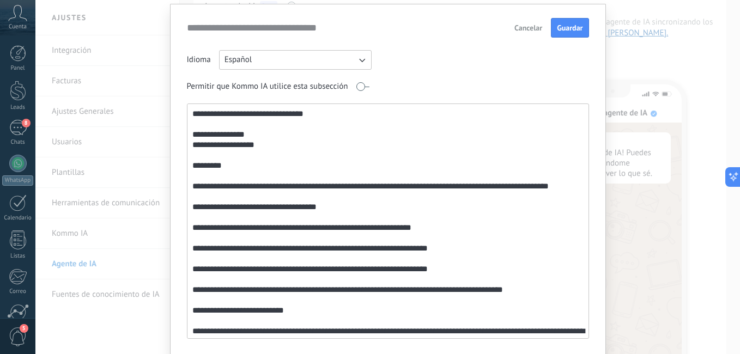
scroll to position [0, 0]
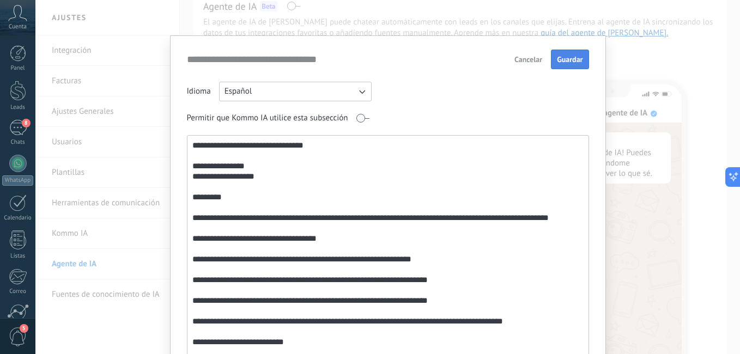
click at [564, 56] on span "Guardar" at bounding box center [570, 60] width 26 height 8
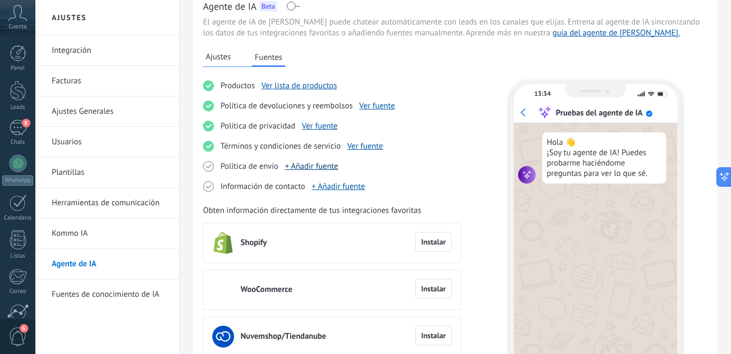
click at [331, 163] on link "+ Añadir fuente" at bounding box center [311, 166] width 53 height 10
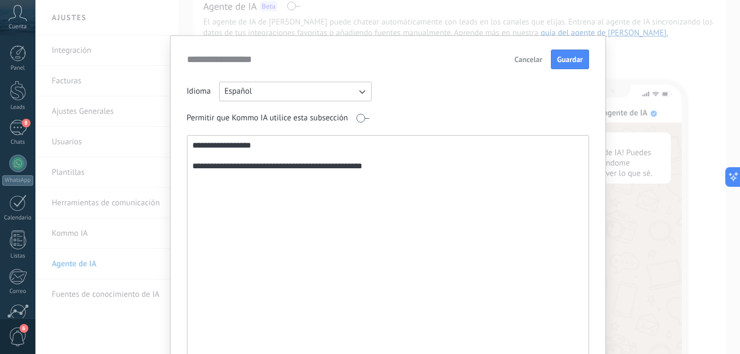
click at [396, 166] on textarea "**********" at bounding box center [386, 253] width 399 height 234
paste textarea "**********"
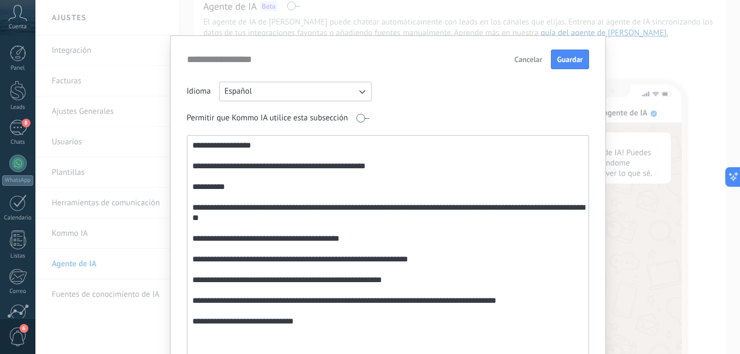
click at [393, 167] on textarea "**********" at bounding box center [386, 253] width 399 height 234
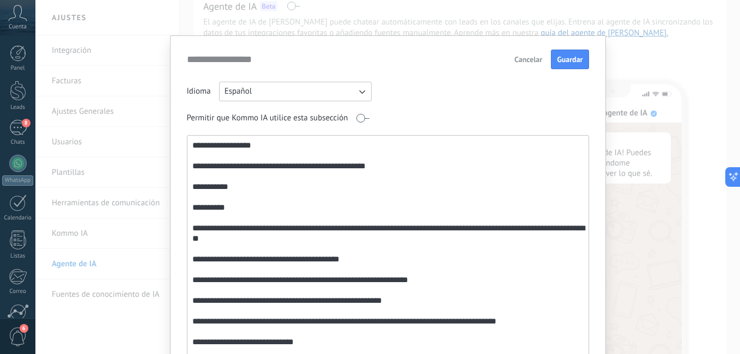
click at [572, 228] on textarea "**********" at bounding box center [386, 253] width 399 height 234
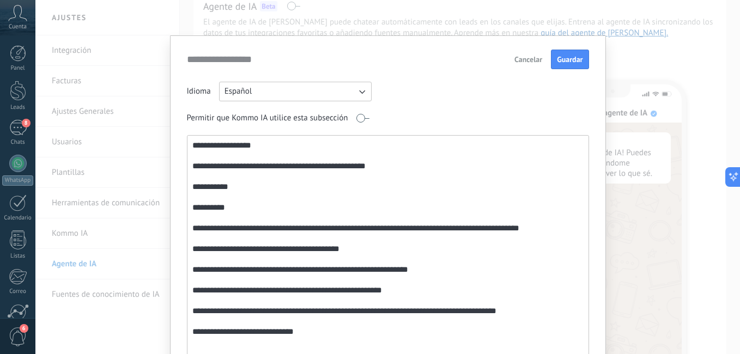
drag, startPoint x: 572, startPoint y: 228, endPoint x: 507, endPoint y: 220, distance: 65.9
click at [507, 220] on textarea "**********" at bounding box center [386, 253] width 399 height 234
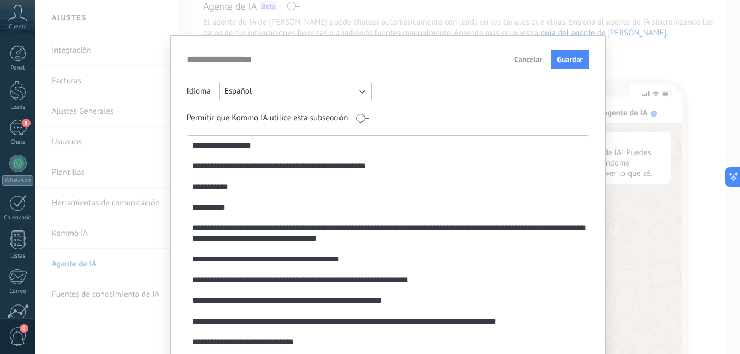
click at [376, 245] on textarea "**********" at bounding box center [386, 253] width 399 height 234
click at [363, 254] on textarea "**********" at bounding box center [386, 253] width 399 height 234
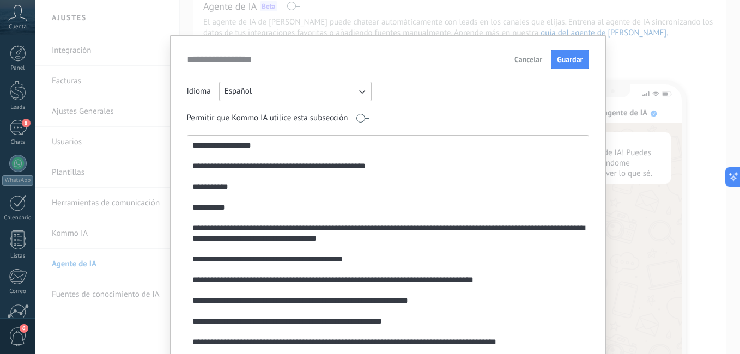
click at [503, 276] on textarea "**********" at bounding box center [386, 253] width 399 height 234
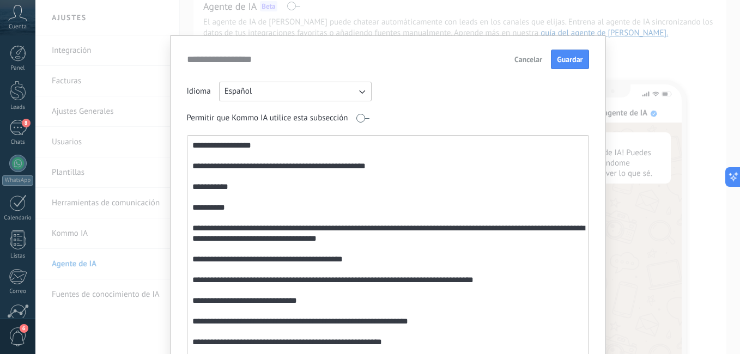
click at [309, 297] on textarea "**********" at bounding box center [386, 253] width 399 height 234
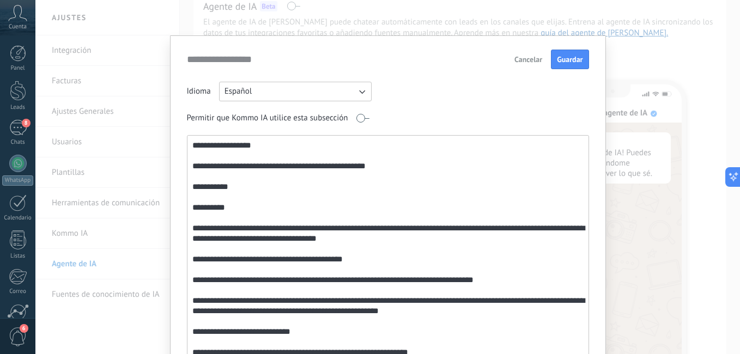
click at [301, 332] on textarea "**********" at bounding box center [386, 253] width 399 height 234
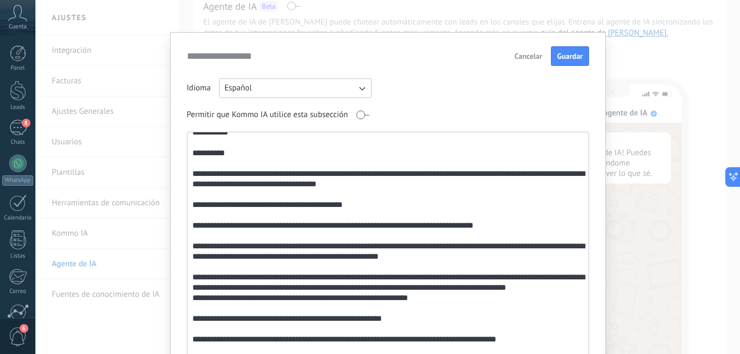
scroll to position [64, 0]
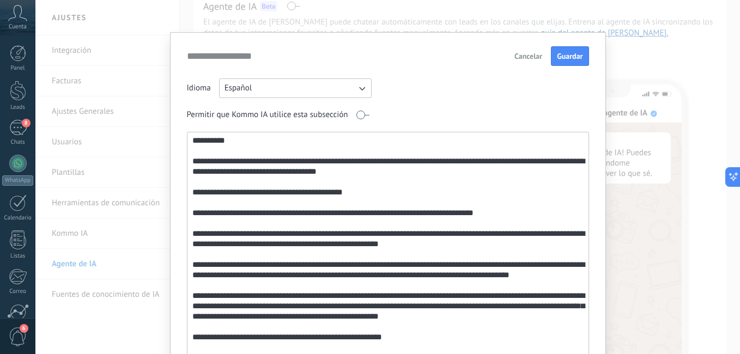
click at [388, 314] on textarea at bounding box center [386, 249] width 399 height 234
click at [499, 316] on textarea at bounding box center [386, 249] width 399 height 234
click at [290, 328] on textarea at bounding box center [386, 249] width 399 height 234
click at [291, 327] on textarea at bounding box center [386, 249] width 399 height 234
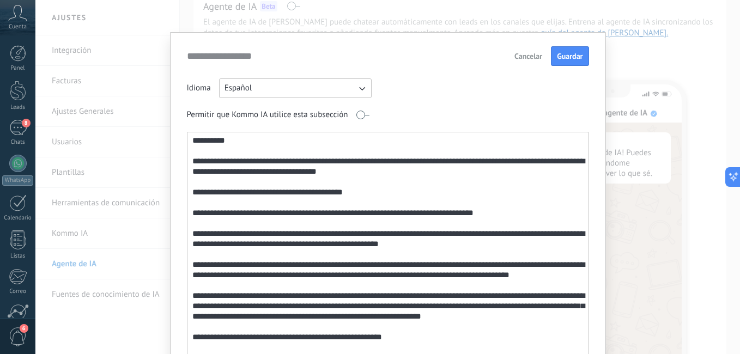
click at [291, 327] on textarea at bounding box center [386, 249] width 399 height 234
click at [294, 327] on textarea at bounding box center [386, 249] width 399 height 234
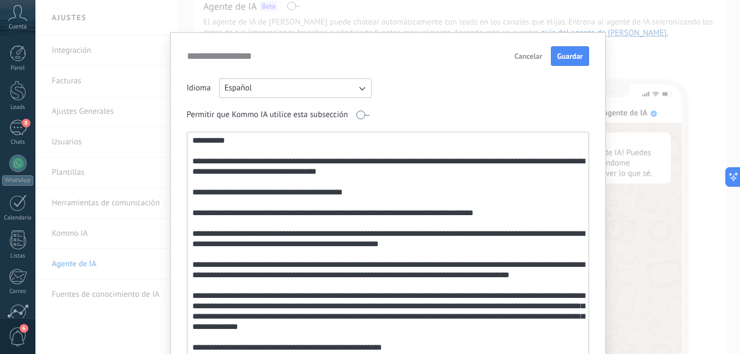
click at [523, 326] on textarea at bounding box center [386, 249] width 399 height 234
click at [405, 331] on textarea at bounding box center [386, 249] width 399 height 234
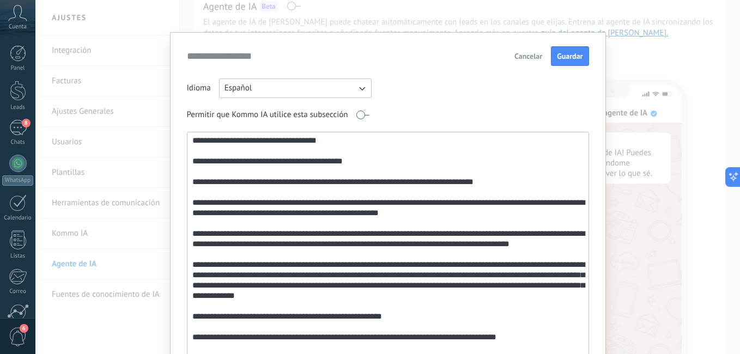
click at [436, 309] on textarea at bounding box center [386, 249] width 399 height 234
click at [245, 242] on textarea at bounding box center [386, 249] width 399 height 234
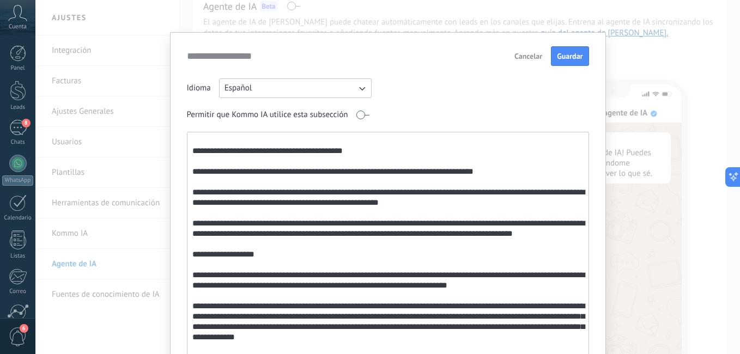
click at [506, 300] on textarea at bounding box center [386, 249] width 399 height 234
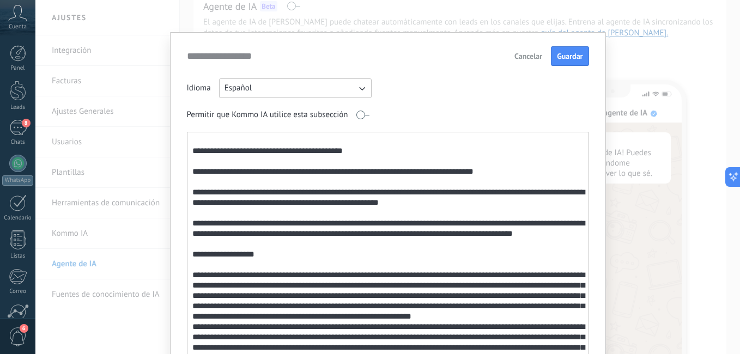
scroll to position [188, 0]
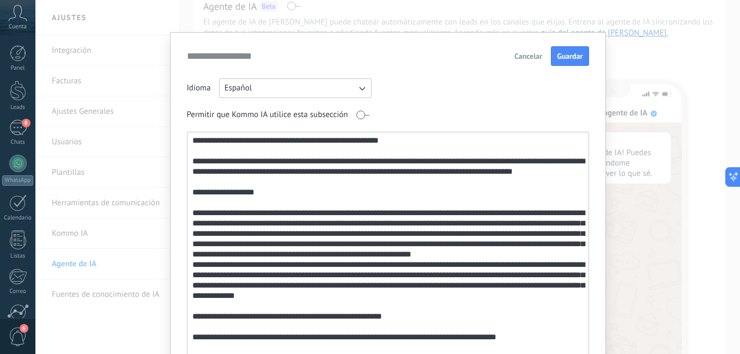
click at [441, 322] on textarea at bounding box center [386, 249] width 399 height 234
click at [555, 340] on textarea at bounding box center [386, 249] width 399 height 234
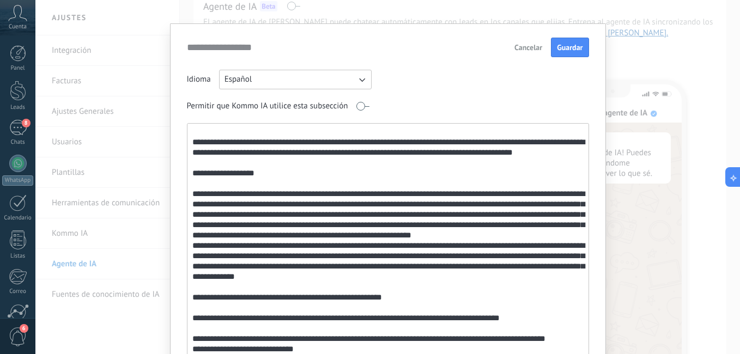
scroll to position [16, 0]
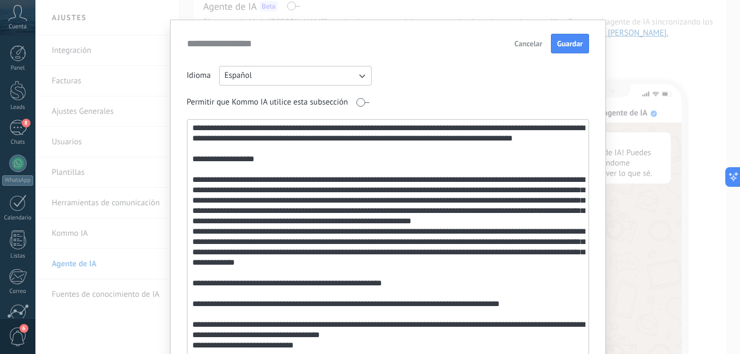
click at [399, 271] on textarea at bounding box center [386, 237] width 399 height 234
click at [383, 273] on textarea at bounding box center [386, 237] width 399 height 234
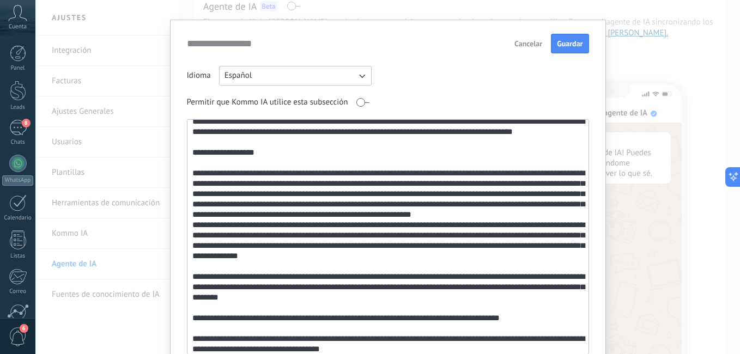
click at [509, 306] on textarea at bounding box center [386, 237] width 399 height 234
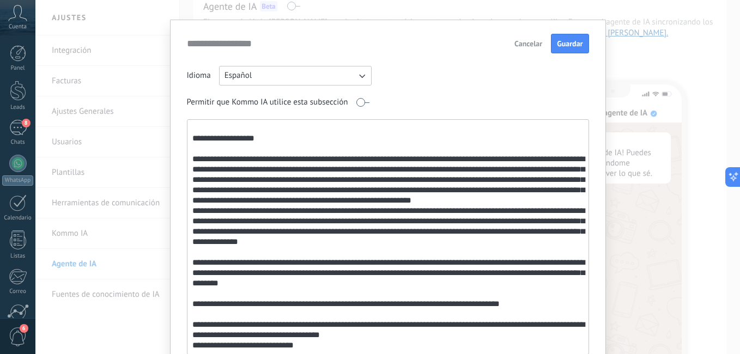
click at [395, 331] on textarea at bounding box center [386, 237] width 399 height 234
click at [367, 281] on textarea at bounding box center [386, 237] width 399 height 234
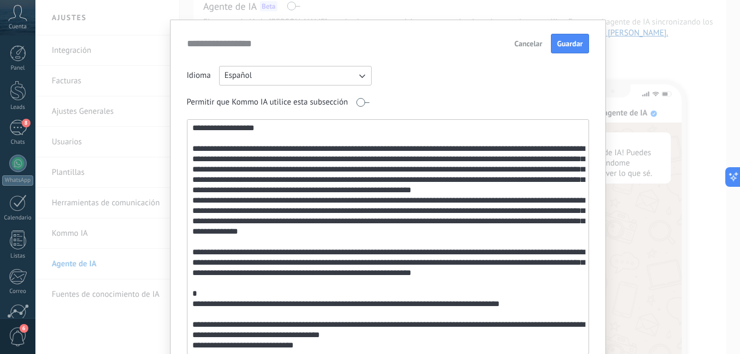
click at [235, 297] on textarea at bounding box center [386, 237] width 399 height 234
click at [203, 304] on textarea at bounding box center [386, 237] width 399 height 234
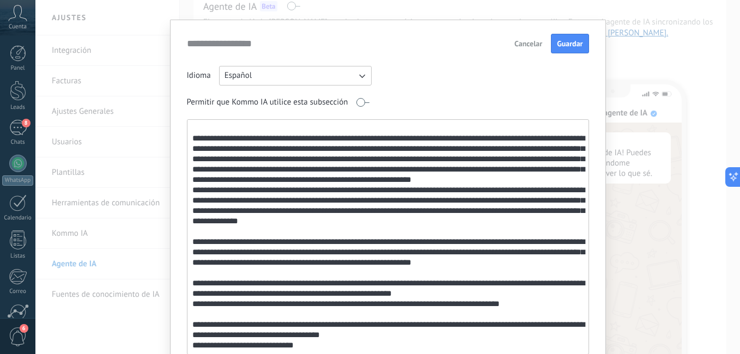
scroll to position [250, 0]
click at [312, 344] on textarea at bounding box center [386, 237] width 399 height 234
click at [229, 341] on textarea at bounding box center [386, 237] width 399 height 234
click at [216, 345] on textarea at bounding box center [386, 237] width 399 height 234
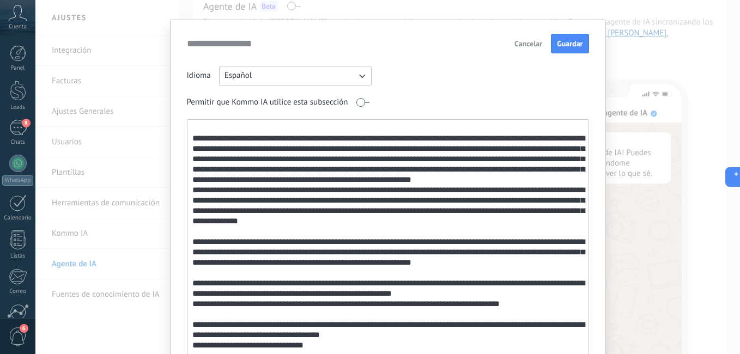
paste textarea "**********"
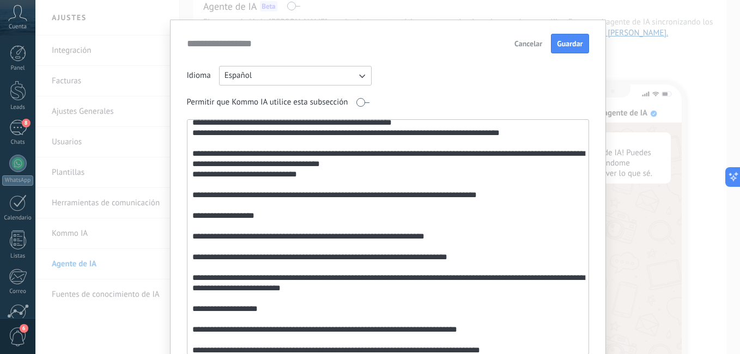
scroll to position [389, 0]
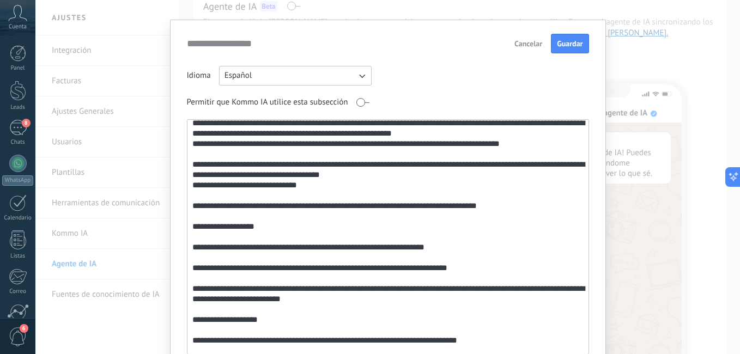
click at [267, 253] on textarea at bounding box center [386, 237] width 399 height 234
click at [266, 246] on textarea at bounding box center [386, 237] width 399 height 234
click at [451, 264] on textarea at bounding box center [386, 237] width 399 height 234
click at [474, 285] on textarea at bounding box center [386, 237] width 399 height 234
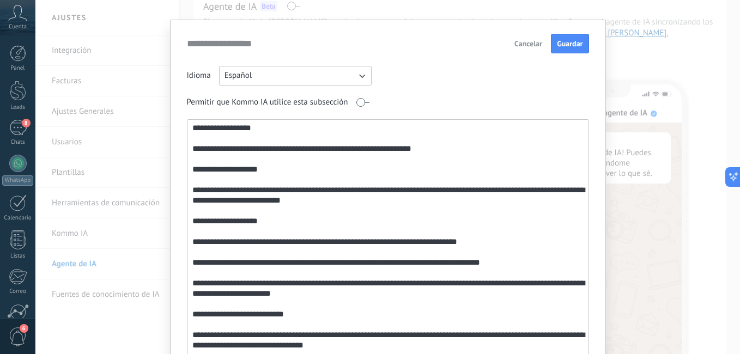
scroll to position [494, 0]
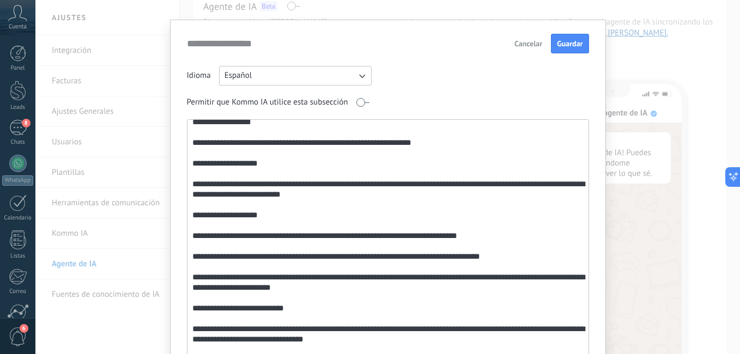
click at [352, 211] on textarea at bounding box center [386, 237] width 399 height 234
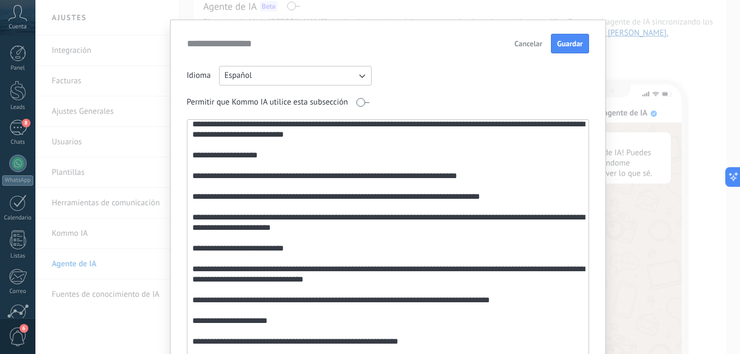
scroll to position [565, 0]
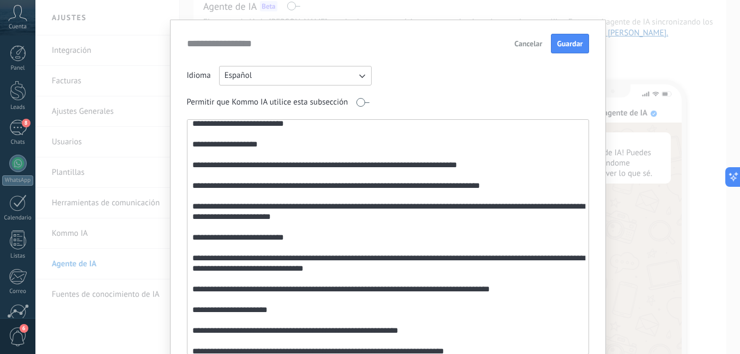
click at [358, 233] on textarea at bounding box center [386, 237] width 399 height 234
click at [455, 239] on textarea at bounding box center [386, 237] width 399 height 234
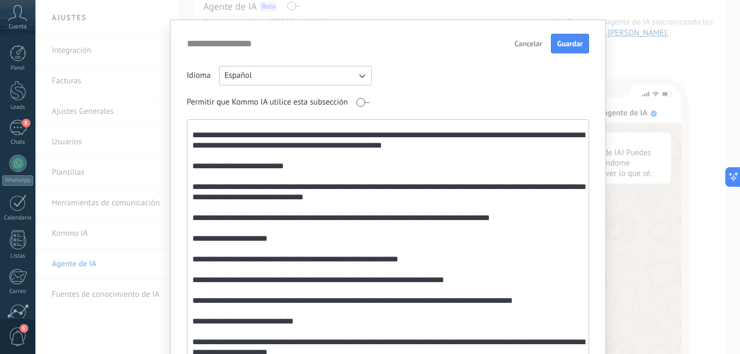
scroll to position [652, 0]
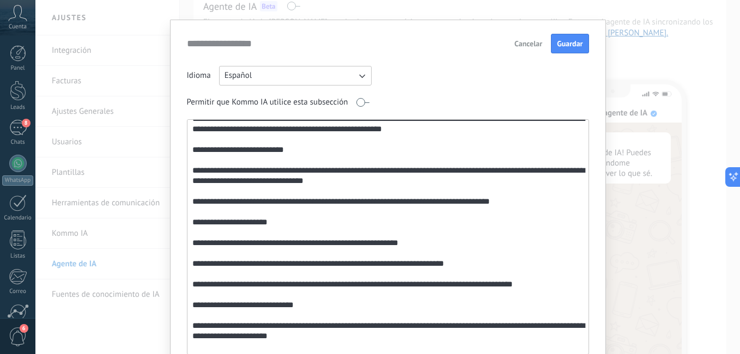
click at [204, 199] on textarea at bounding box center [386, 237] width 399 height 234
click at [209, 200] on textarea at bounding box center [386, 237] width 399 height 234
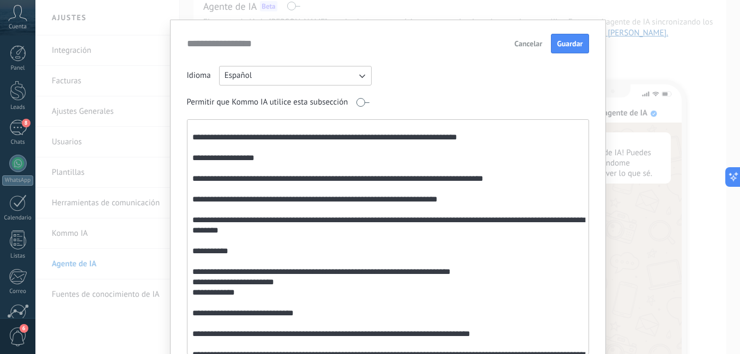
scroll to position [877, 0]
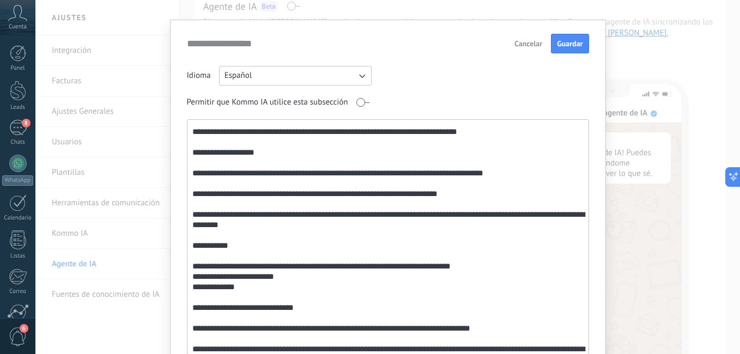
click at [251, 302] on textarea at bounding box center [386, 237] width 399 height 234
click at [248, 312] on textarea at bounding box center [386, 237] width 399 height 234
click at [313, 298] on textarea at bounding box center [386, 237] width 399 height 234
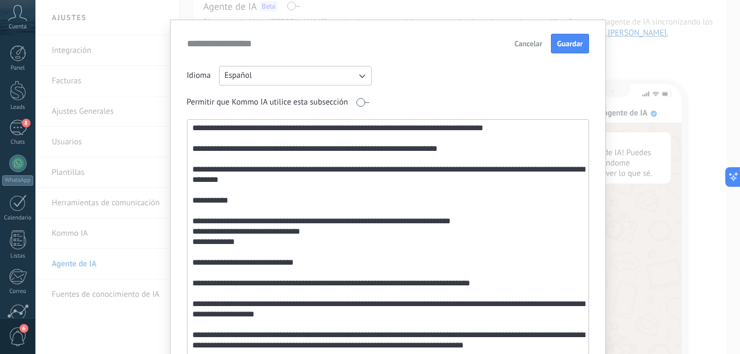
scroll to position [69, 0]
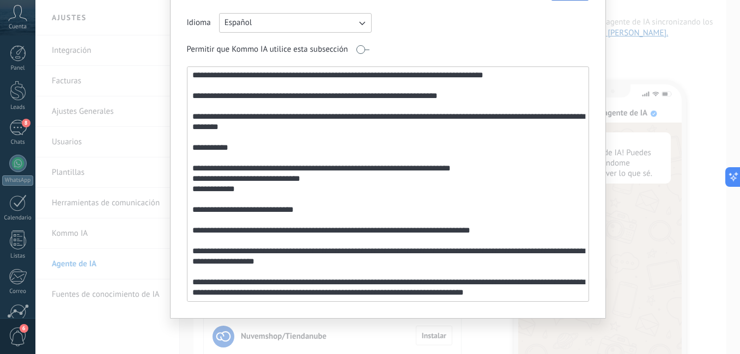
drag, startPoint x: 190, startPoint y: 261, endPoint x: 502, endPoint y: 298, distance: 313.8
click at [502, 298] on textarea at bounding box center [386, 184] width 399 height 234
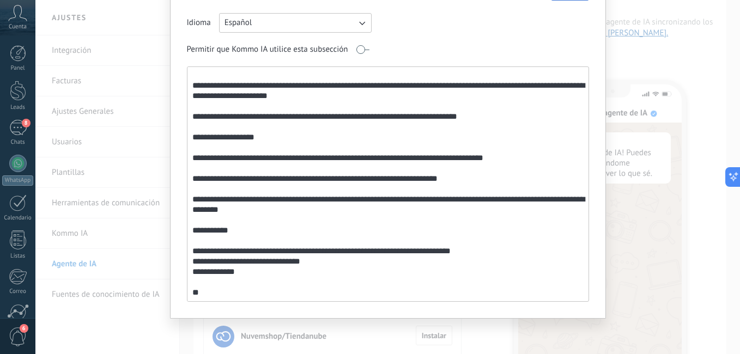
scroll to position [860, 0]
click at [252, 295] on textarea at bounding box center [386, 184] width 399 height 234
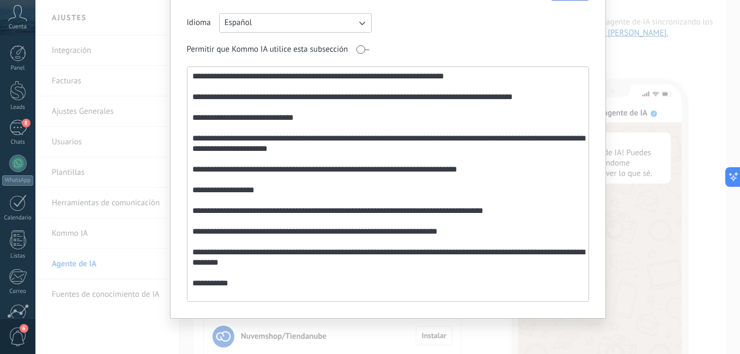
scroll to position [779, 0]
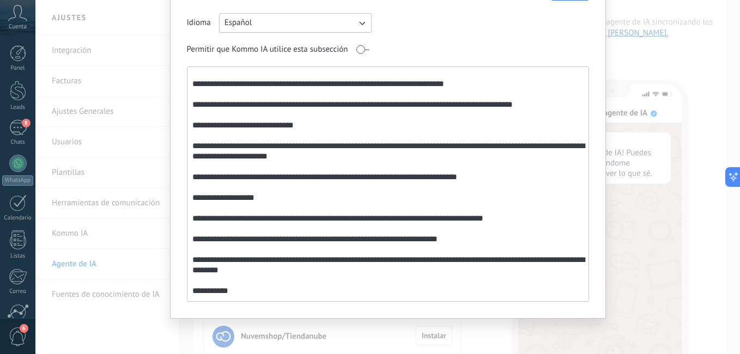
click at [421, 165] on textarea at bounding box center [386, 184] width 399 height 234
click at [405, 164] on textarea at bounding box center [386, 184] width 399 height 234
click at [523, 164] on textarea at bounding box center [386, 184] width 399 height 234
click at [526, 166] on textarea at bounding box center [386, 184] width 399 height 234
click at [538, 175] on textarea at bounding box center [386, 184] width 399 height 234
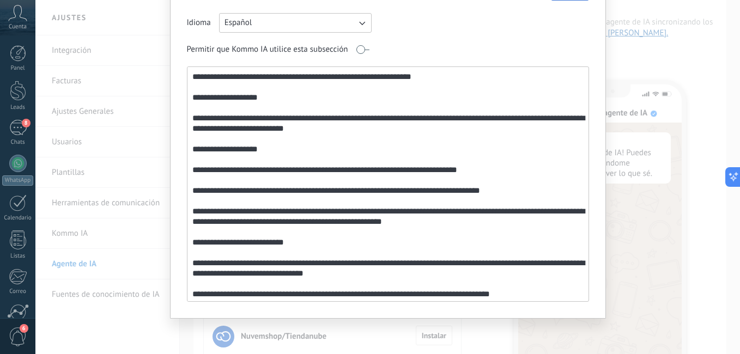
scroll to position [502, 0]
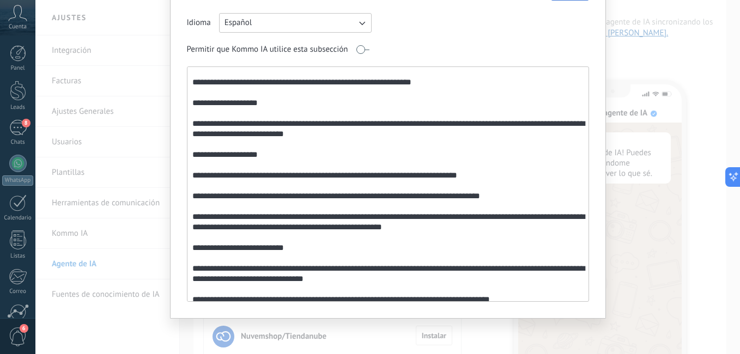
click at [584, 146] on div at bounding box center [388, 183] width 402 height 235
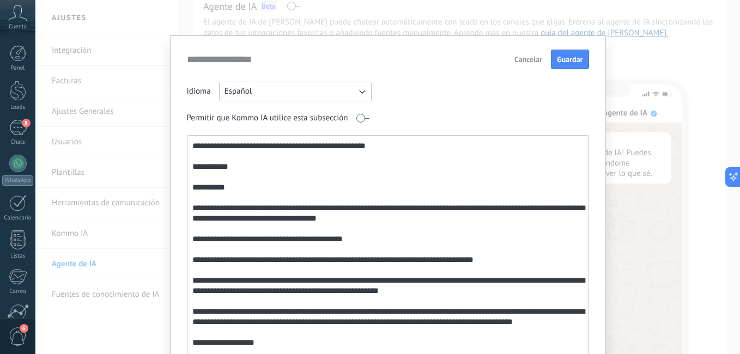
scroll to position [61, 0]
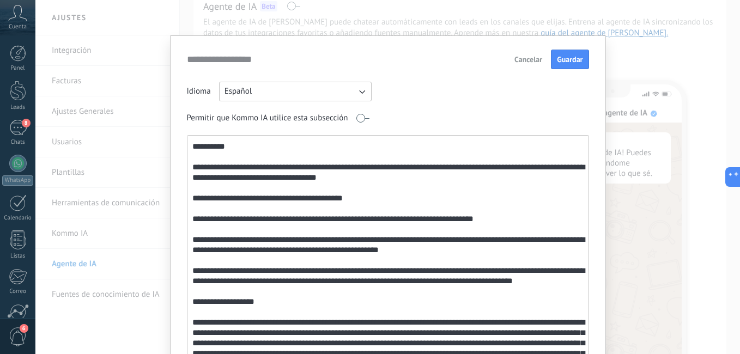
click at [320, 174] on textarea at bounding box center [386, 253] width 399 height 234
click at [494, 175] on textarea at bounding box center [386, 253] width 399 height 234
click at [333, 178] on textarea at bounding box center [386, 253] width 399 height 234
drag, startPoint x: 579, startPoint y: 172, endPoint x: 572, endPoint y: 213, distance: 42.0
click at [572, 213] on textarea at bounding box center [386, 253] width 399 height 234
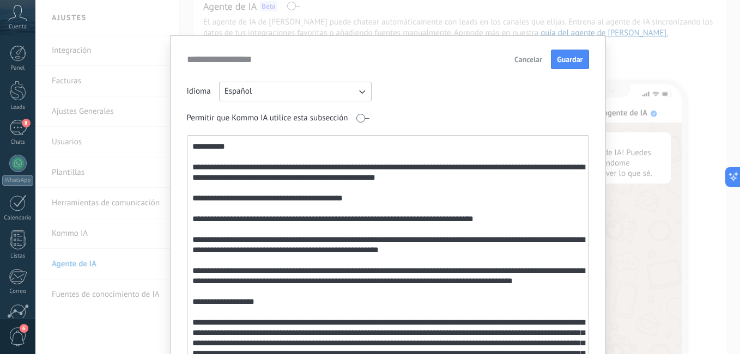
click at [553, 200] on textarea at bounding box center [386, 253] width 399 height 234
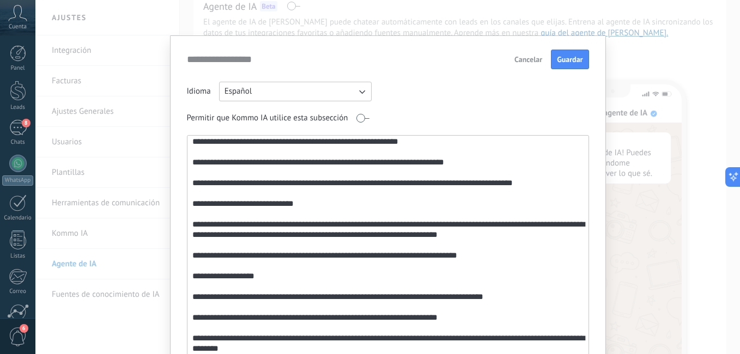
scroll to position [782, 0]
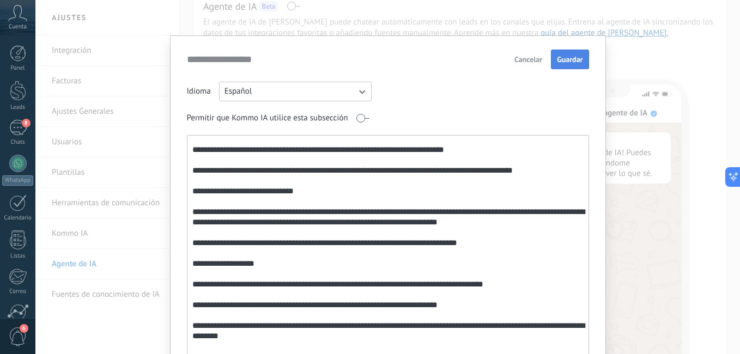
type textarea "**********"
click at [573, 62] on span "Guardar" at bounding box center [570, 60] width 26 height 8
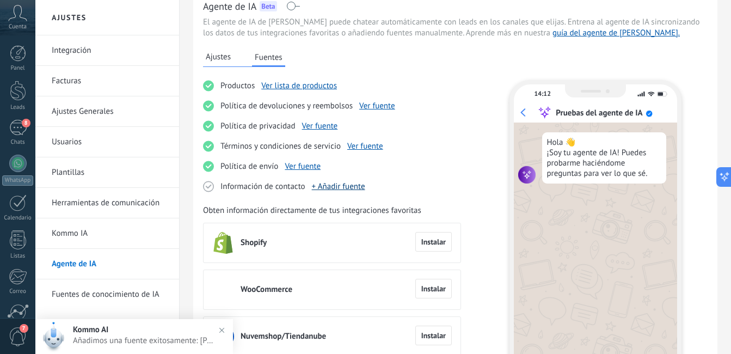
click at [358, 187] on link "+ Añadir fuente" at bounding box center [338, 186] width 53 height 10
